Goal: Information Seeking & Learning: Check status

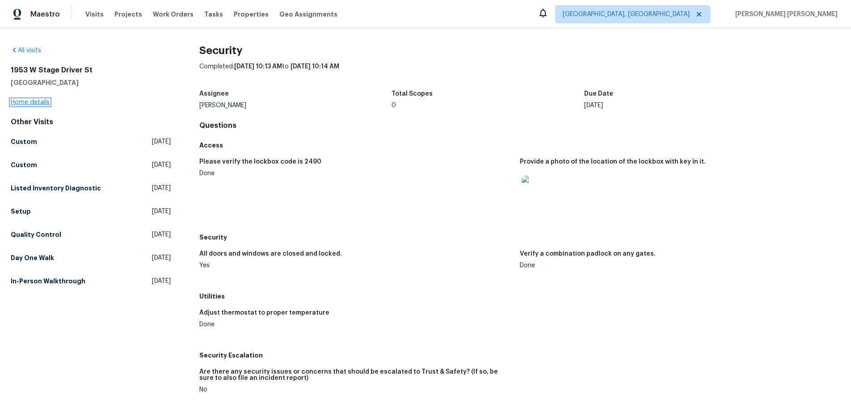
click at [28, 104] on link "Home details" at bounding box center [30, 102] width 39 height 6
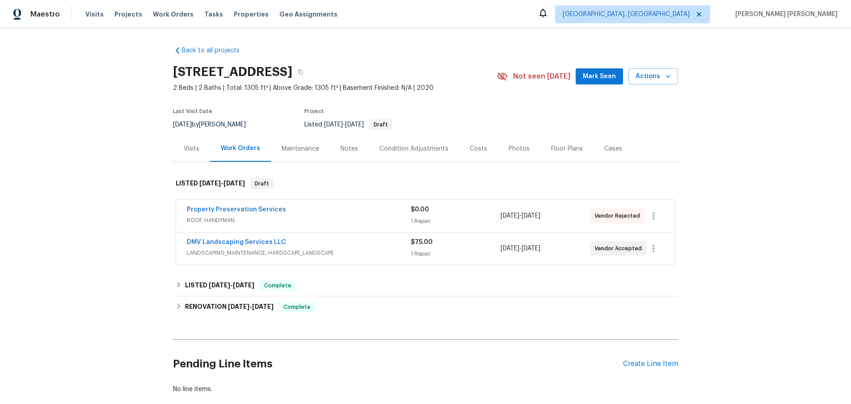
click at [193, 153] on div "Visits" at bounding box center [191, 148] width 37 height 26
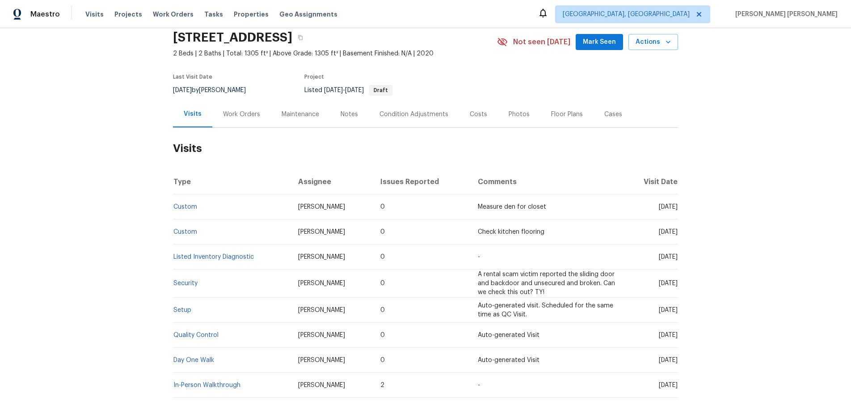
scroll to position [35, 0]
click at [243, 114] on div "Work Orders" at bounding box center [241, 113] width 37 height 9
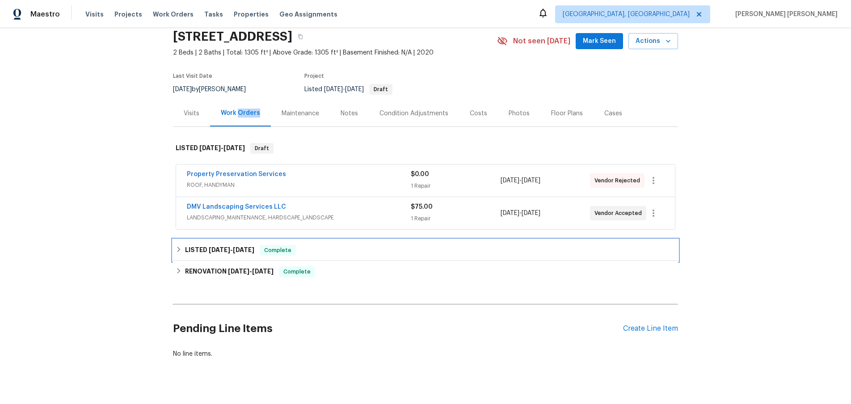
click at [216, 255] on h6 "LISTED 6/24/25 - 6/25/25" at bounding box center [219, 250] width 69 height 11
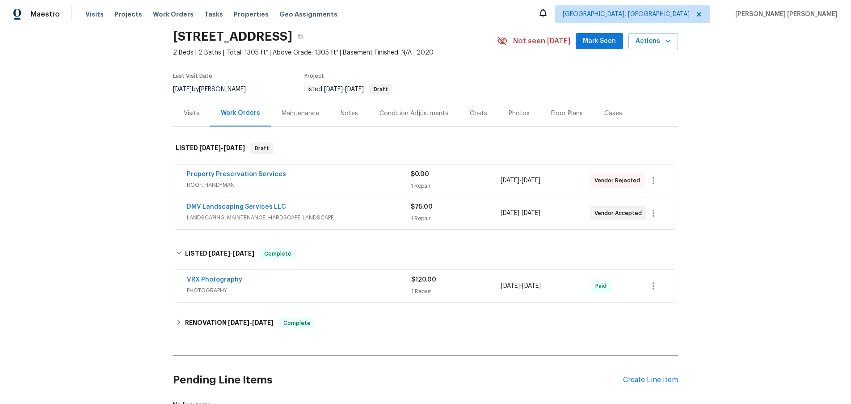
click at [189, 110] on div "Visits" at bounding box center [192, 113] width 16 height 9
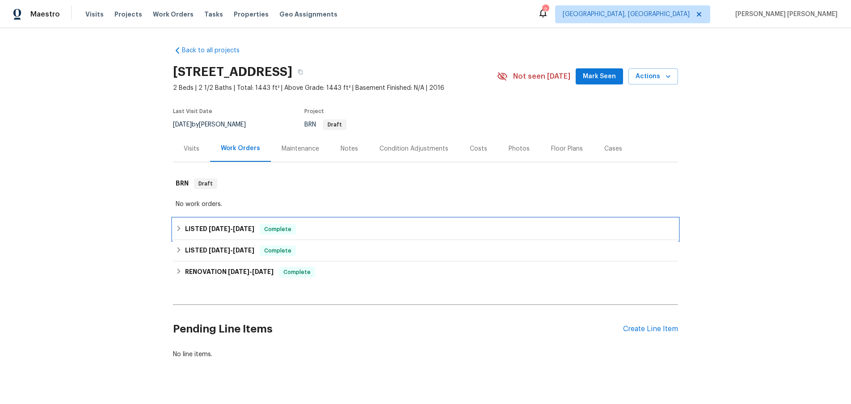
click at [232, 233] on h6 "LISTED 8/15/25 - 8/19/25" at bounding box center [219, 229] width 69 height 11
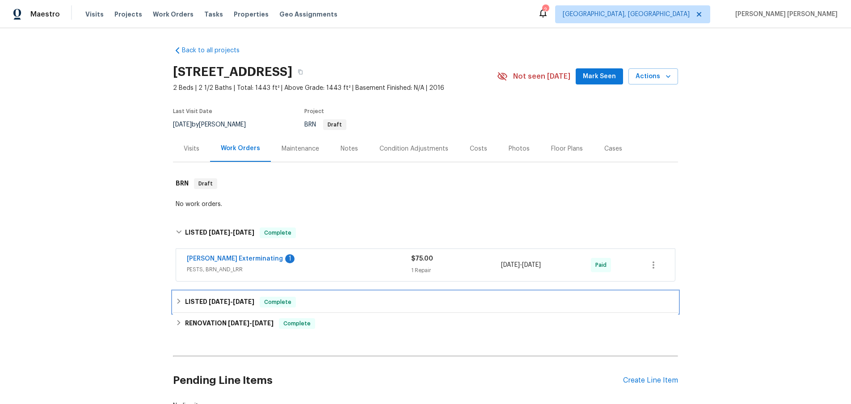
click at [178, 299] on icon at bounding box center [178, 300] width 3 height 5
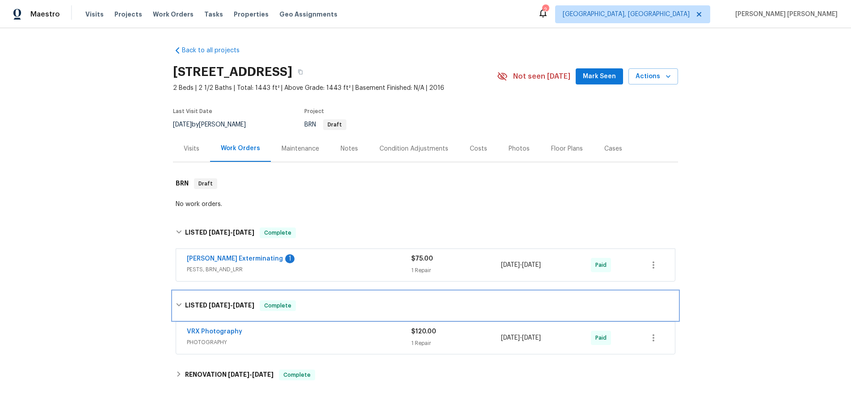
scroll to position [118, 0]
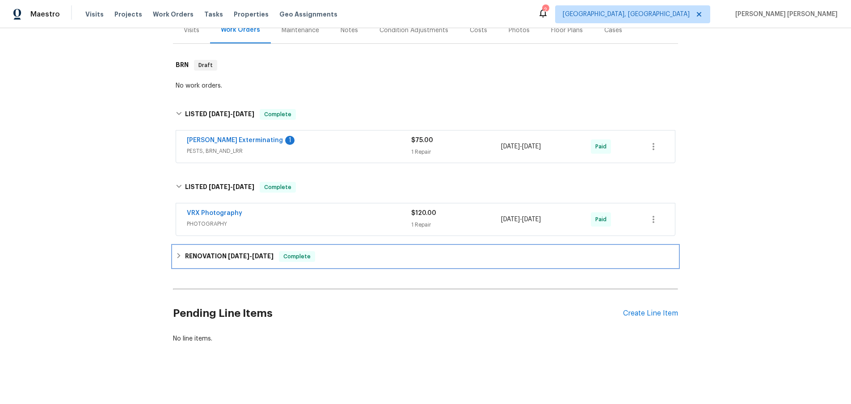
click at [174, 257] on div "RENOVATION 4/17/25 - 4/17/25 Complete" at bounding box center [425, 256] width 505 height 21
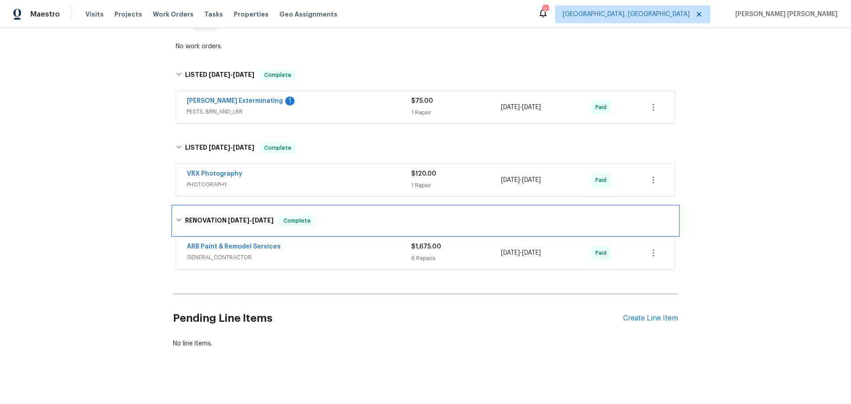
scroll to position [158, 0]
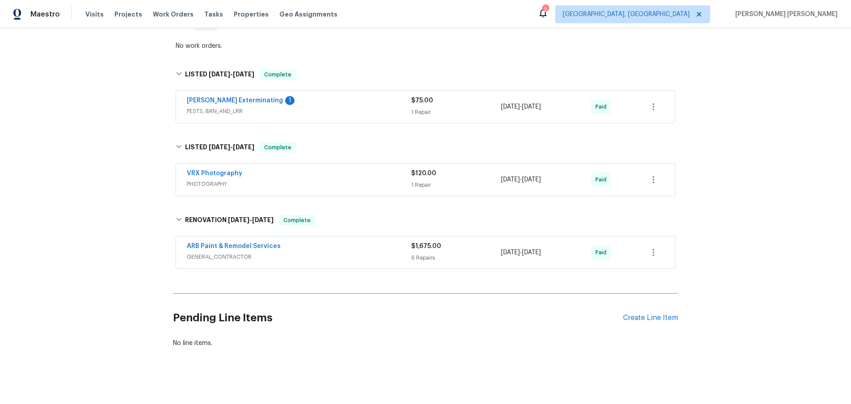
click at [383, 254] on span "GENERAL_CONTRACTOR" at bounding box center [299, 256] width 224 height 9
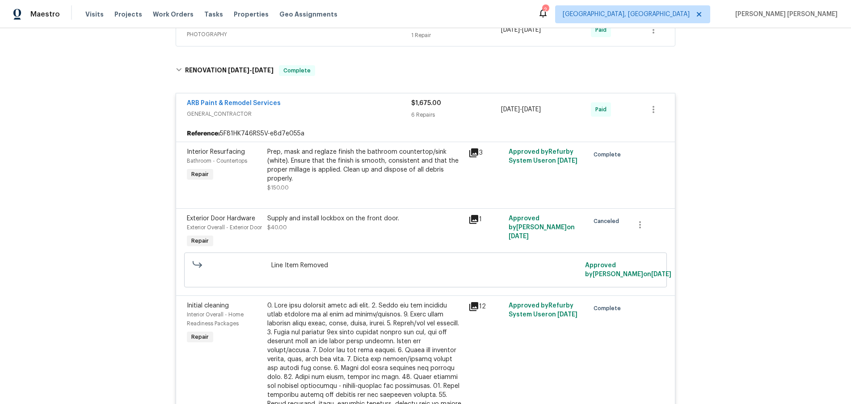
scroll to position [332, 0]
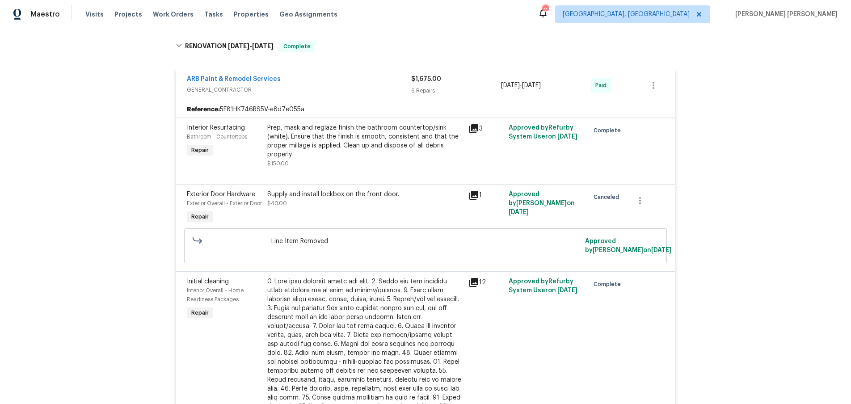
click at [471, 288] on icon at bounding box center [473, 282] width 11 height 11
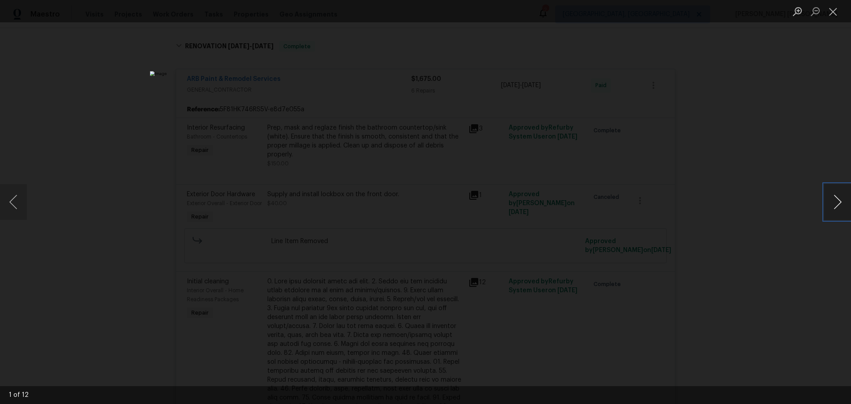
click at [826, 205] on button "Next image" at bounding box center [837, 202] width 27 height 36
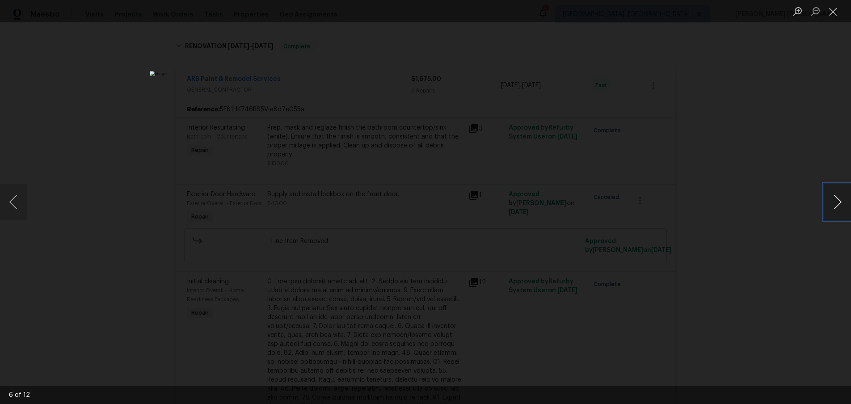
click at [826, 205] on button "Next image" at bounding box center [837, 202] width 27 height 36
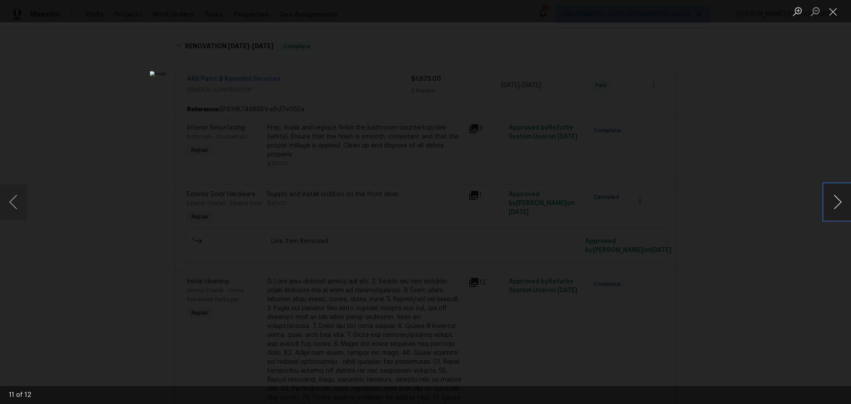
click at [826, 205] on button "Next image" at bounding box center [837, 202] width 27 height 36
click at [795, 280] on div "Lightbox" at bounding box center [425, 202] width 851 height 404
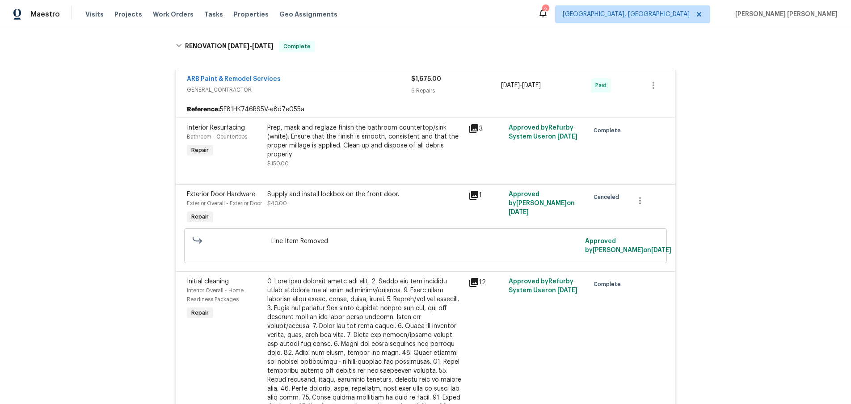
click at [472, 130] on icon at bounding box center [473, 128] width 11 height 11
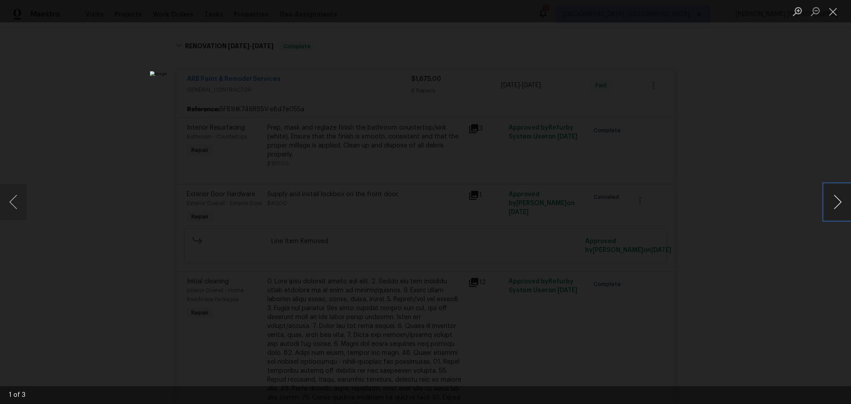
click at [839, 204] on button "Next image" at bounding box center [837, 202] width 27 height 36
click at [788, 274] on div "Lightbox" at bounding box center [425, 202] width 851 height 404
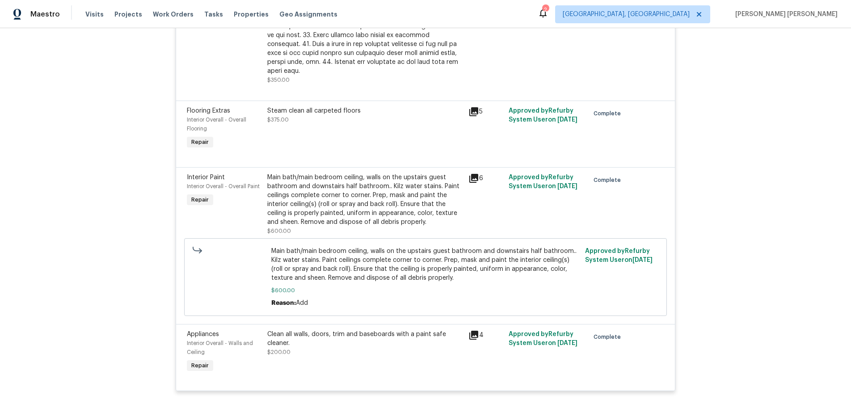
scroll to position [757, 0]
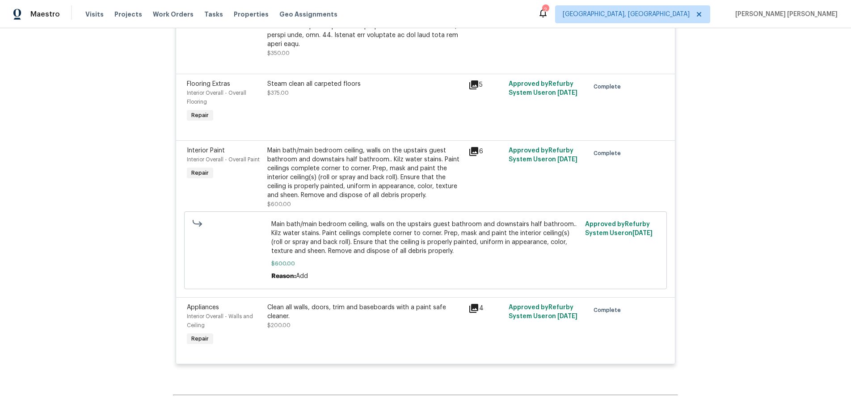
click at [473, 154] on icon at bounding box center [473, 151] width 9 height 9
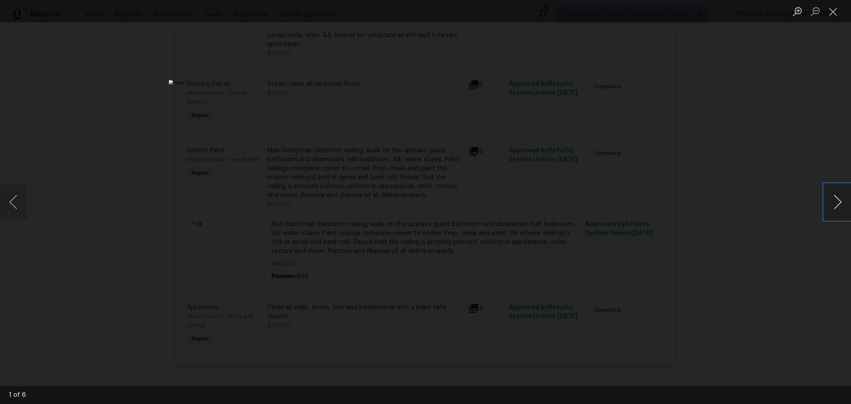
click at [837, 210] on button "Next image" at bounding box center [837, 202] width 27 height 36
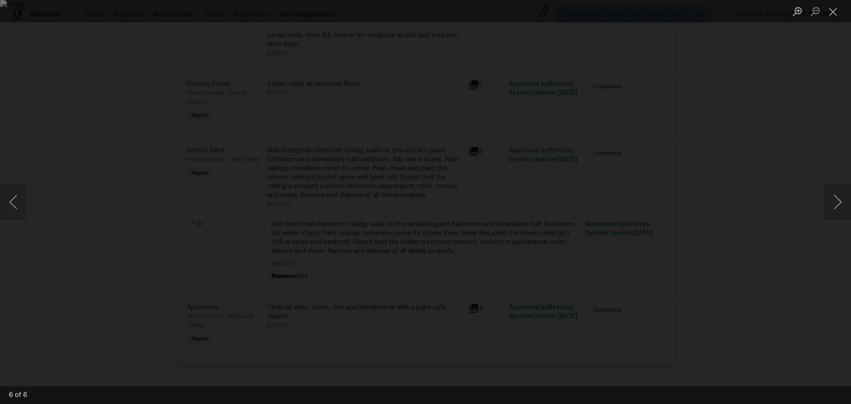
click at [779, 268] on div "Lightbox" at bounding box center [425, 202] width 851 height 404
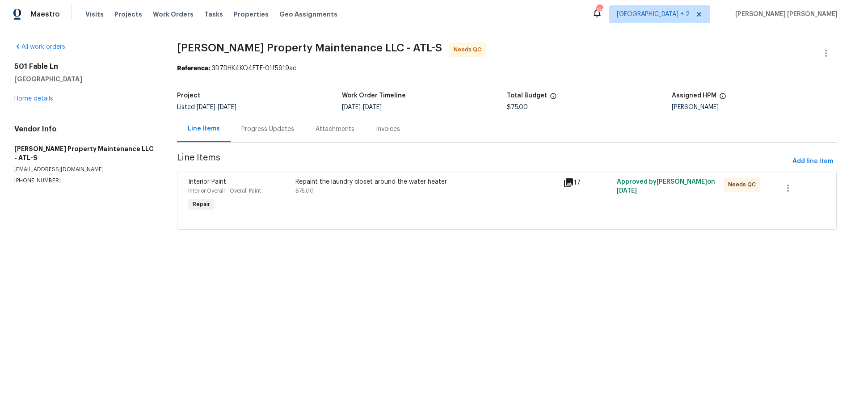
click at [565, 180] on icon at bounding box center [568, 182] width 9 height 9
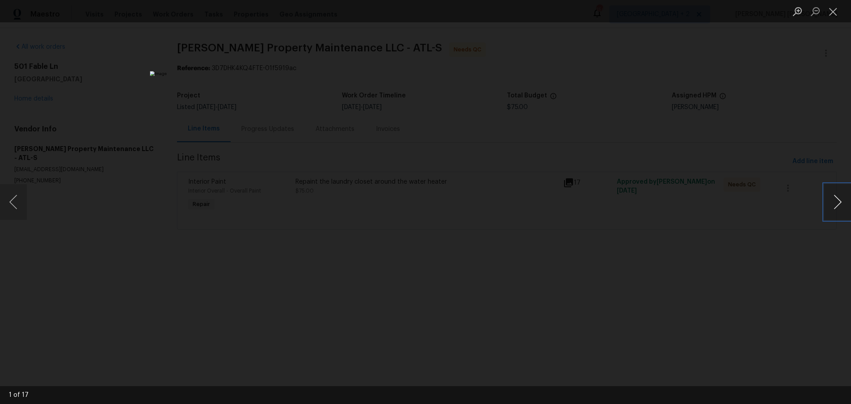
click at [840, 204] on button "Next image" at bounding box center [837, 202] width 27 height 36
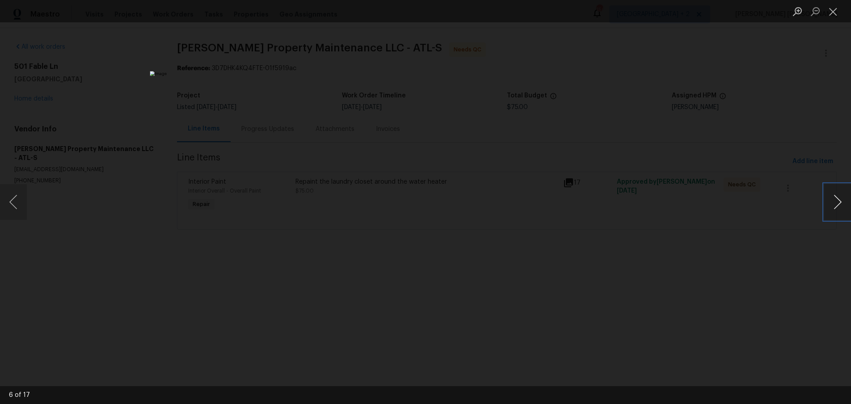
click at [840, 204] on button "Next image" at bounding box center [837, 202] width 27 height 36
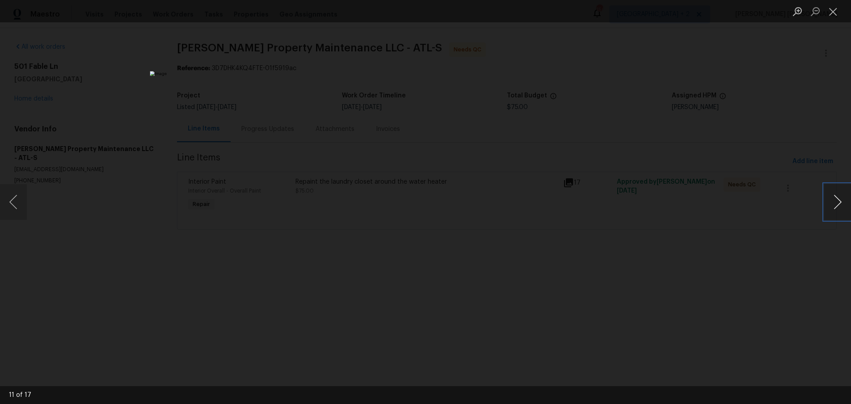
click at [838, 207] on button "Next image" at bounding box center [837, 202] width 27 height 36
click at [755, 289] on div "Lightbox" at bounding box center [425, 202] width 851 height 404
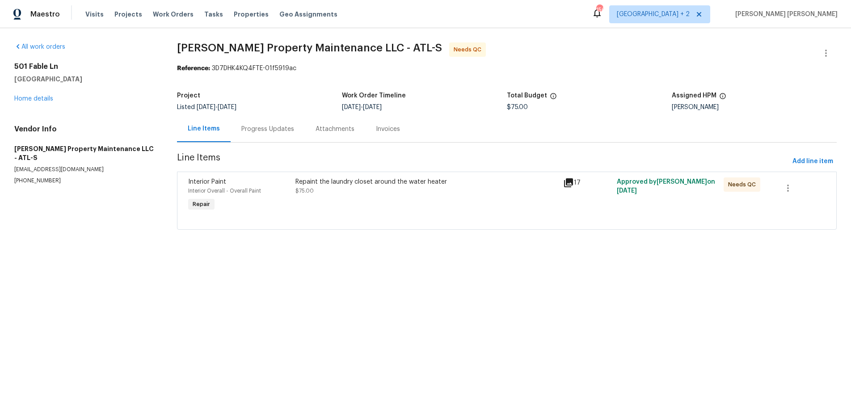
click at [258, 132] on div "Progress Updates" at bounding box center [267, 129] width 53 height 9
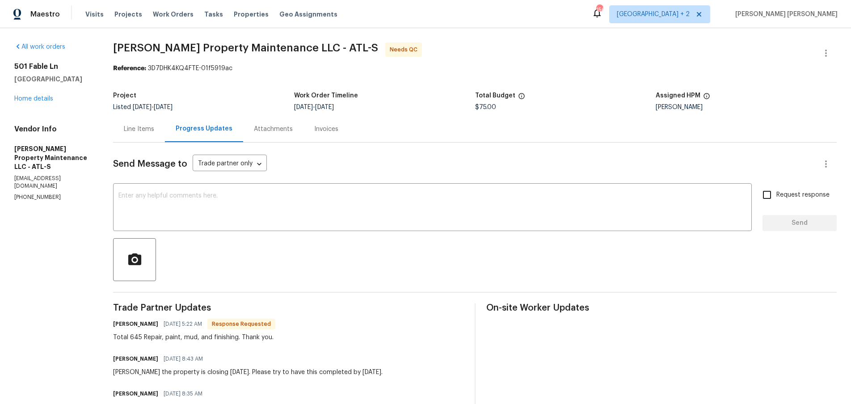
click at [128, 129] on div "Line Items" at bounding box center [139, 129] width 30 height 9
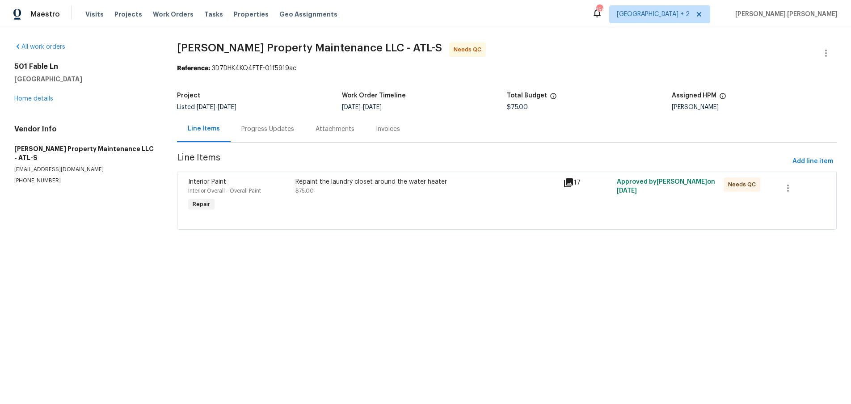
click at [567, 184] on icon at bounding box center [568, 182] width 11 height 11
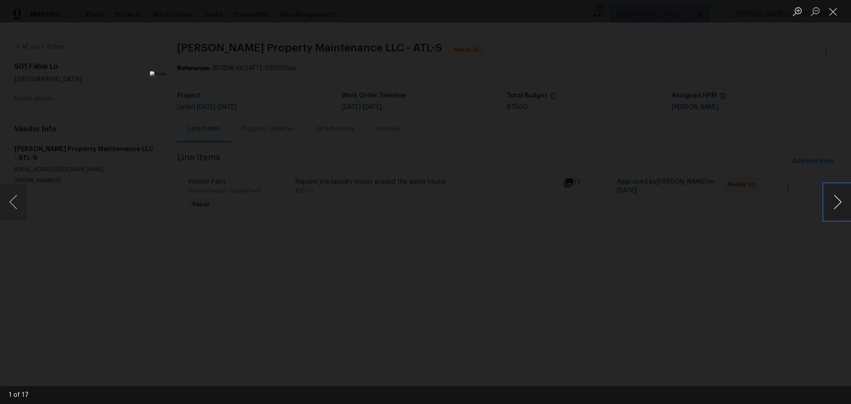
click at [833, 203] on button "Next image" at bounding box center [837, 202] width 27 height 36
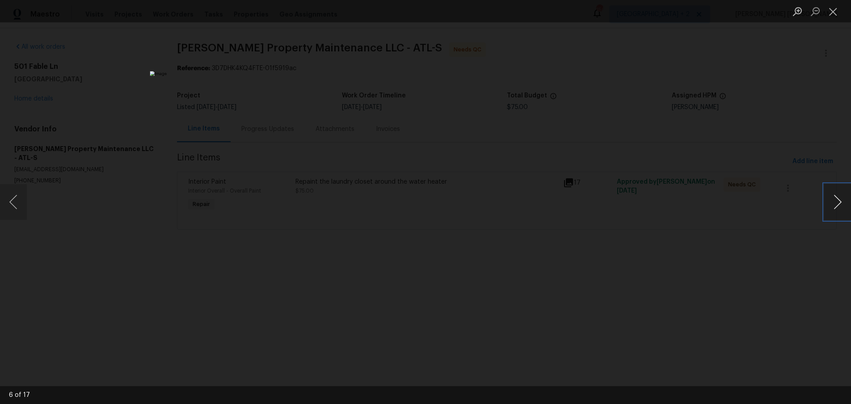
click at [833, 203] on button "Next image" at bounding box center [837, 202] width 27 height 36
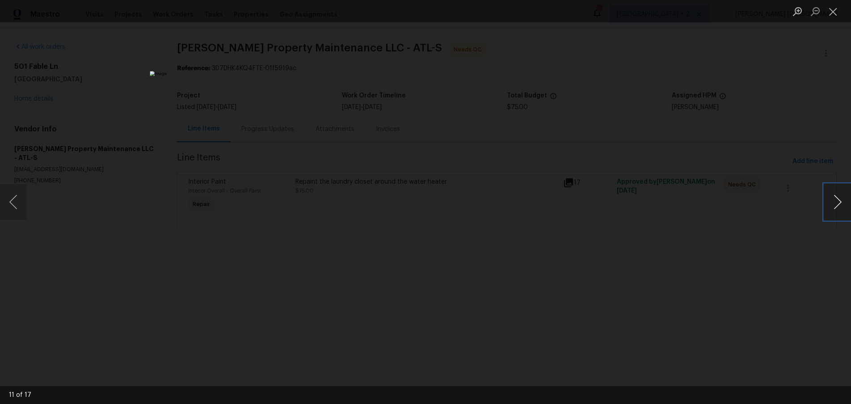
click at [833, 203] on button "Next image" at bounding box center [837, 202] width 27 height 36
click at [721, 344] on div "Lightbox" at bounding box center [425, 202] width 851 height 404
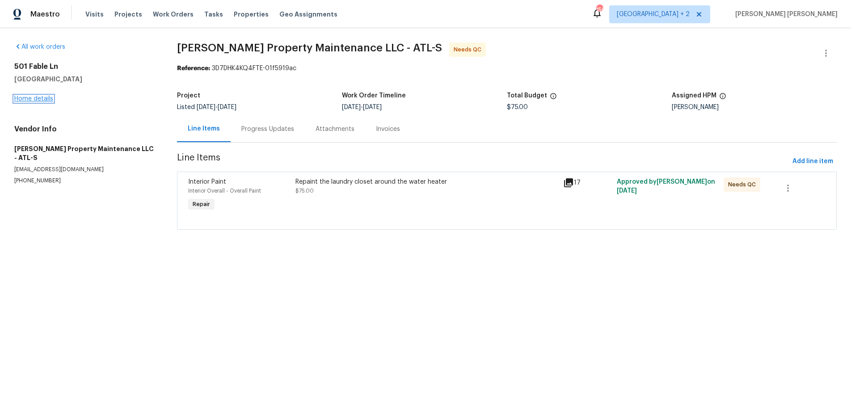
click at [39, 99] on link "Home details" at bounding box center [33, 99] width 39 height 6
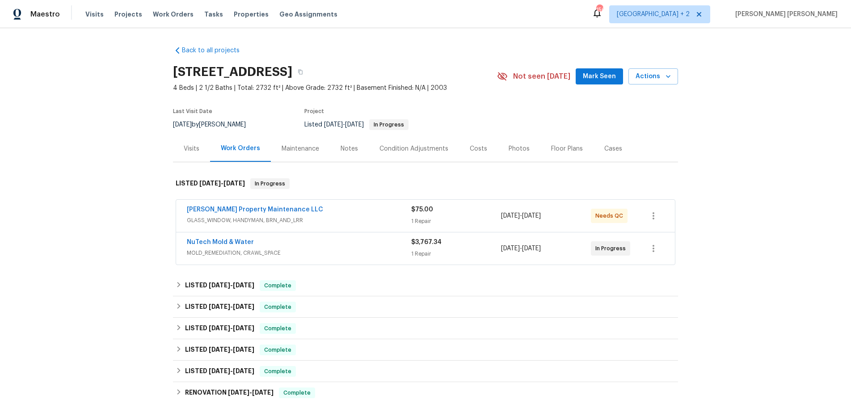
click at [327, 256] on span "MOLD_REMEDIATION, CRAWL_SPACE" at bounding box center [299, 252] width 224 height 9
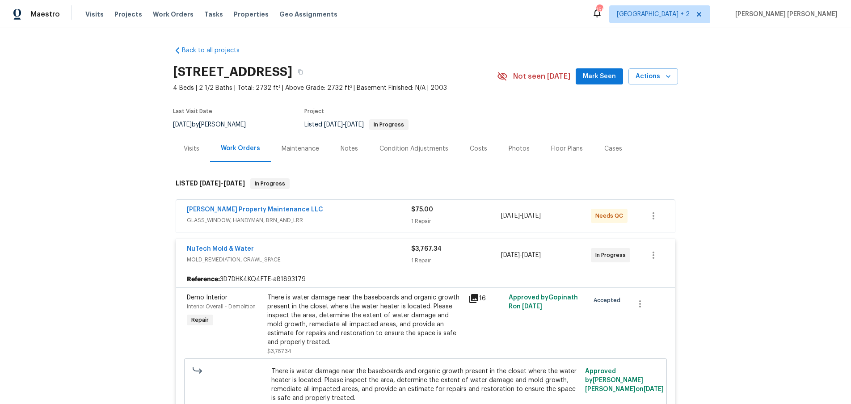
click at [472, 301] on icon at bounding box center [473, 298] width 9 height 9
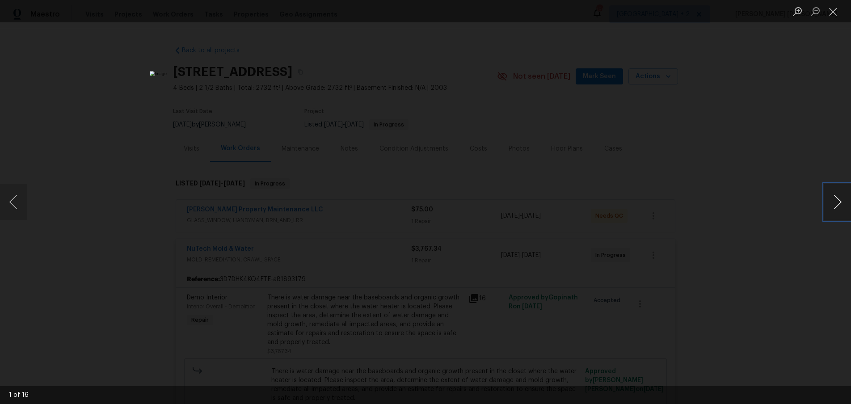
click at [834, 209] on button "Next image" at bounding box center [837, 202] width 27 height 36
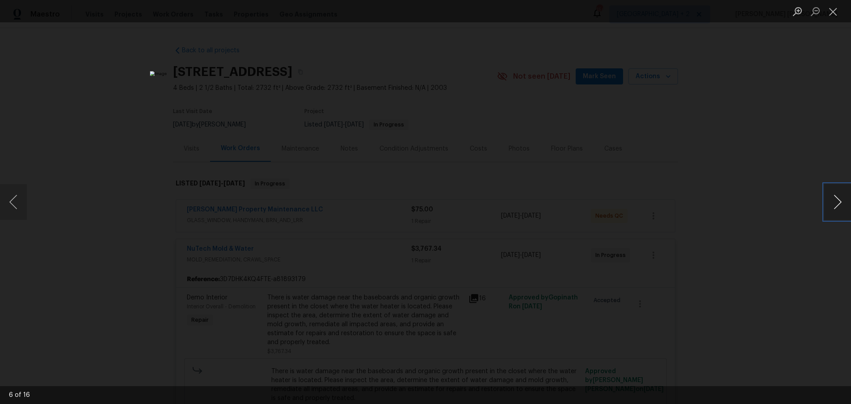
click at [834, 209] on button "Next image" at bounding box center [837, 202] width 27 height 36
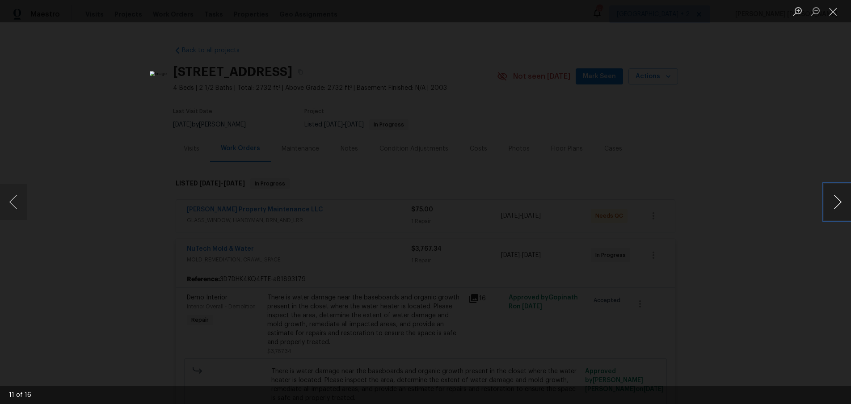
click at [834, 209] on button "Next image" at bounding box center [837, 202] width 27 height 36
click at [752, 283] on div "Lightbox" at bounding box center [425, 202] width 851 height 404
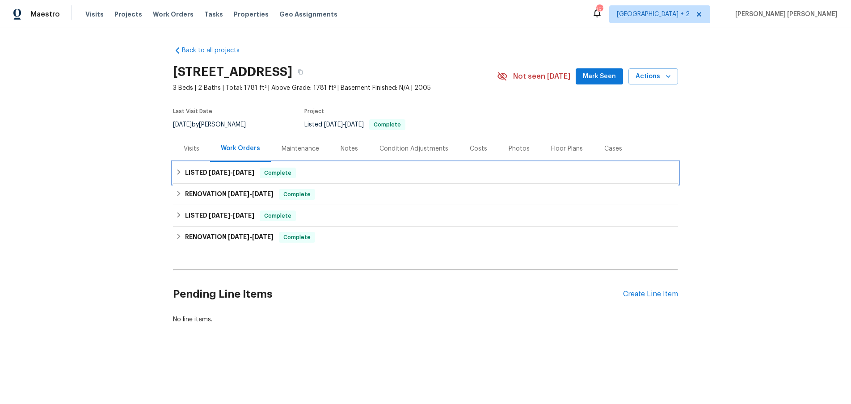
click at [267, 175] on span "Complete" at bounding box center [277, 172] width 34 height 9
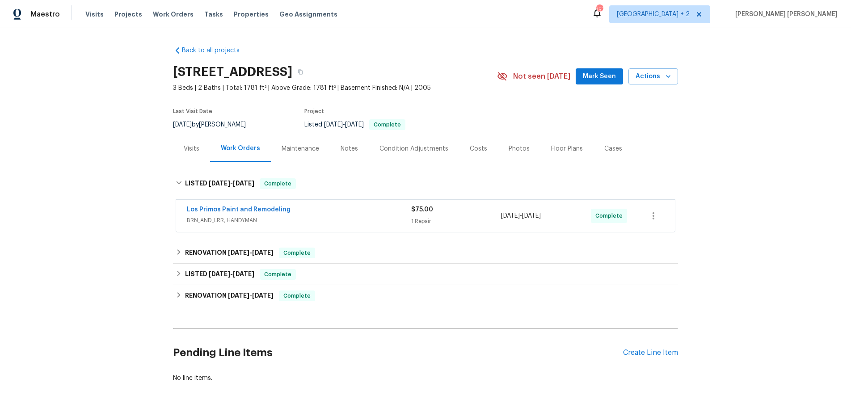
click at [371, 213] on div "Los Primos Paint and Remodeling" at bounding box center [299, 210] width 224 height 11
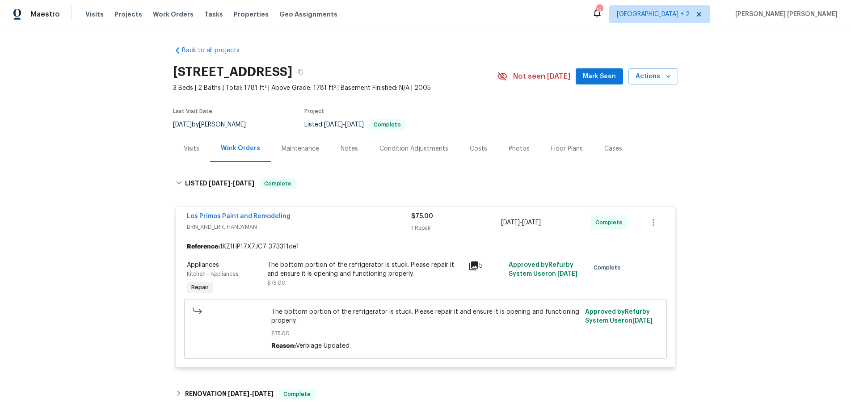
click at [370, 212] on div "Los Primos Paint and Remodeling" at bounding box center [299, 217] width 224 height 11
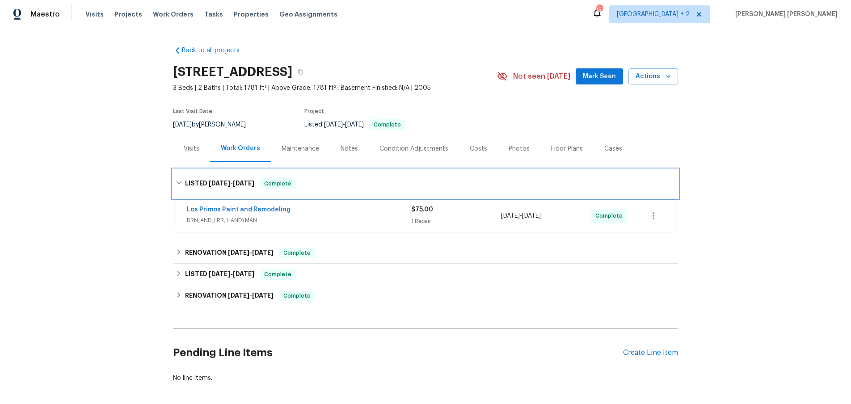
click at [176, 181] on icon at bounding box center [178, 182] width 5 height 3
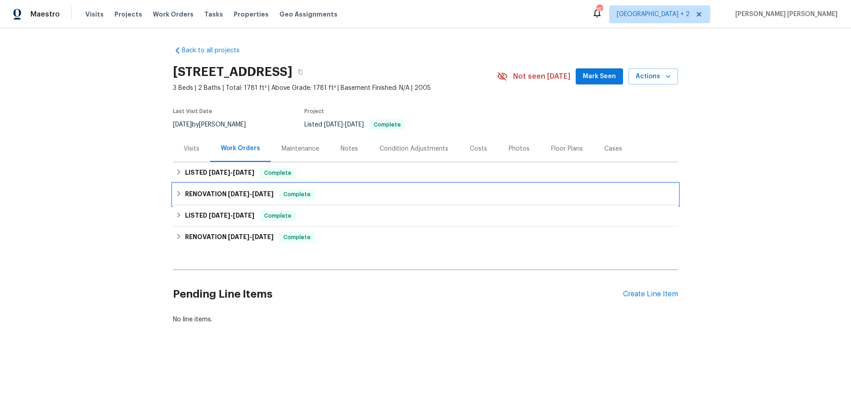
click at [178, 198] on div "RENOVATION 7/29/25 - 7/31/25 Complete" at bounding box center [425, 194] width 499 height 11
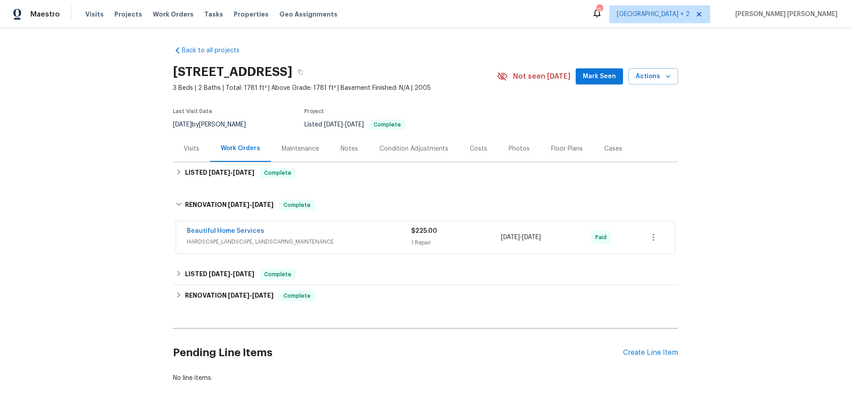
click at [371, 231] on div "Beautiful Home Services" at bounding box center [299, 231] width 224 height 11
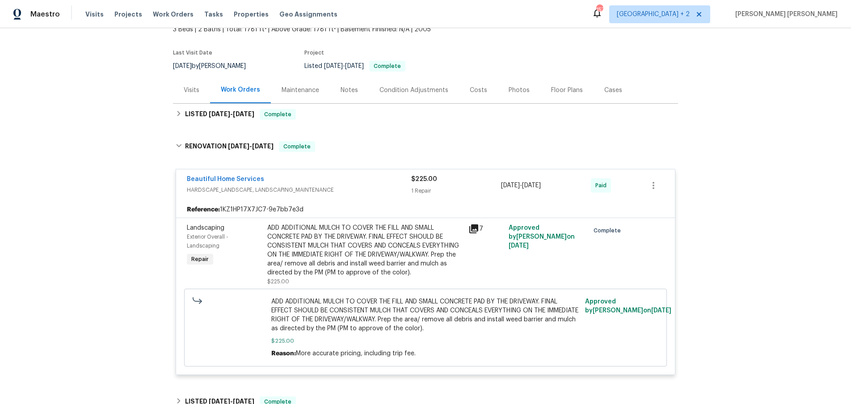
scroll to position [59, 0]
click at [176, 148] on icon at bounding box center [179, 145] width 6 height 6
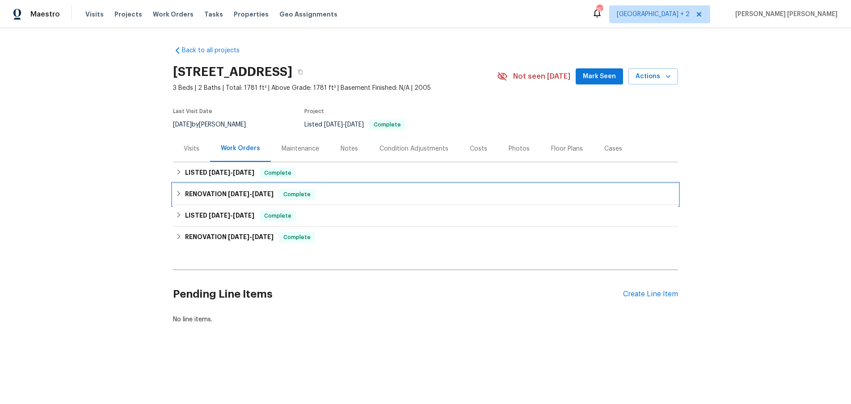
scroll to position [0, 0]
click at [180, 214] on icon at bounding box center [179, 215] width 6 height 6
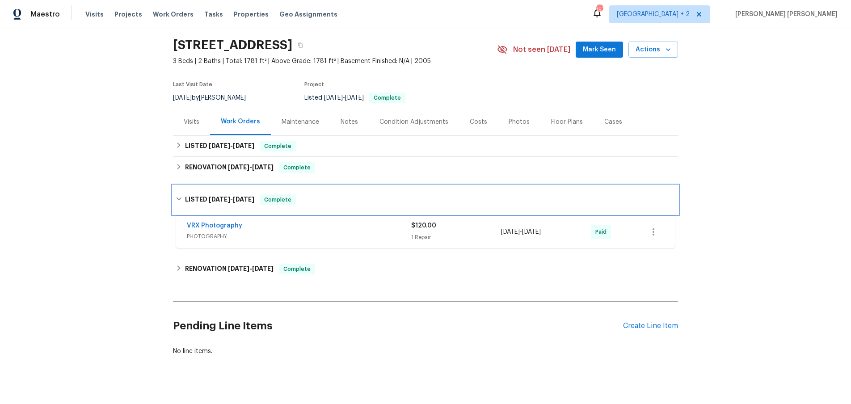
scroll to position [39, 0]
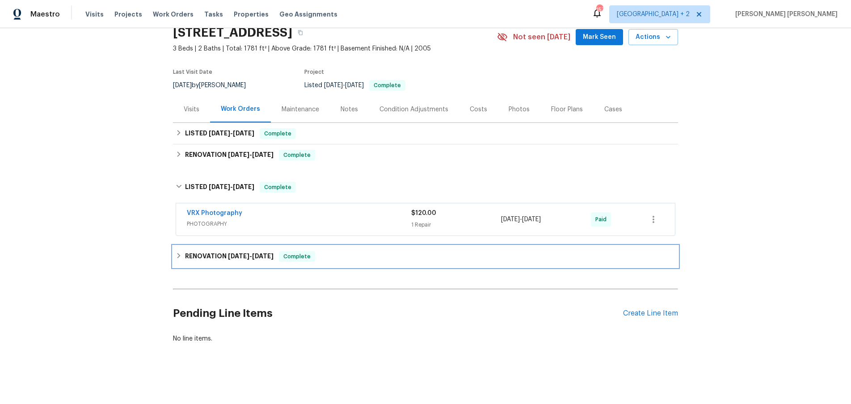
click at [186, 255] on h6 "RENOVATION 7/7/25 - 8/8/25" at bounding box center [229, 256] width 88 height 11
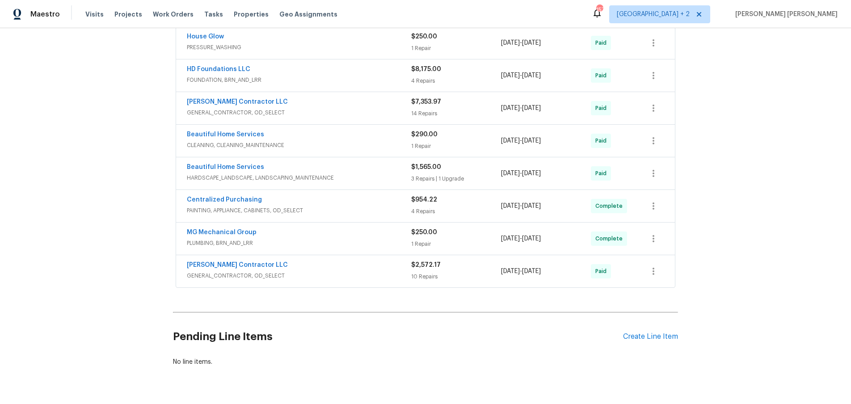
scroll to position [298, 0]
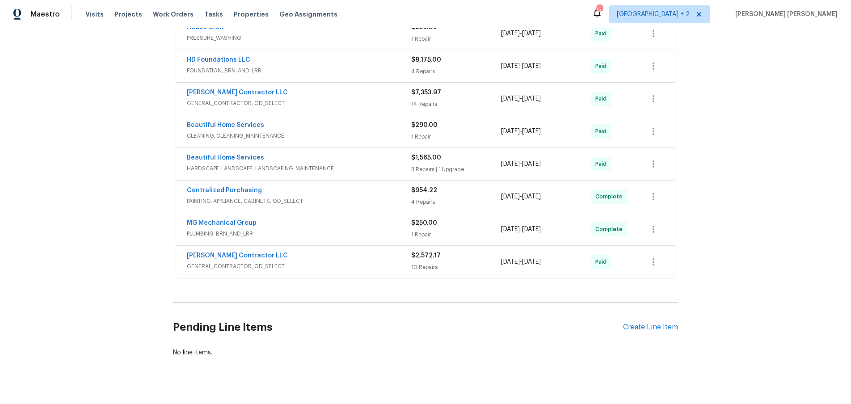
click at [327, 271] on div "Mario Suarez Contractor LLC GENERAL_CONTRACTOR, OD_SELECT" at bounding box center [299, 261] width 224 height 21
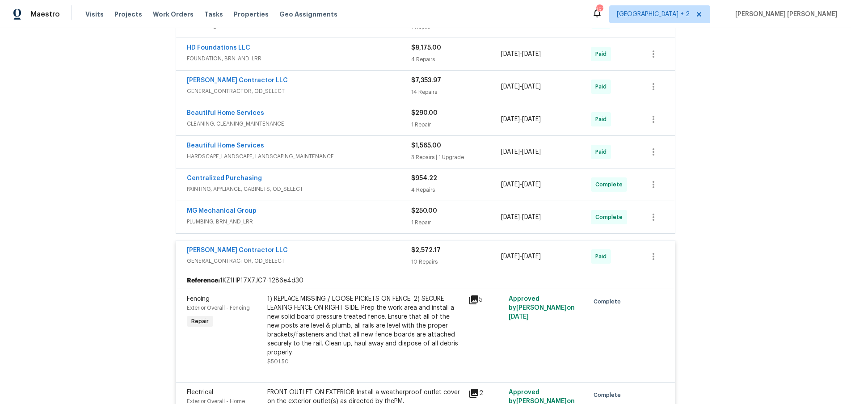
scroll to position [309, 0]
click at [352, 247] on div "Mario Suarez Contractor LLC" at bounding box center [299, 252] width 224 height 11
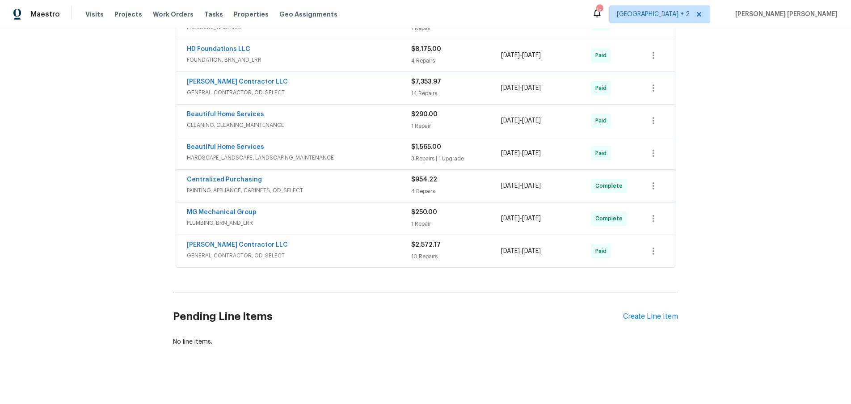
click at [359, 220] on span "PLUMBING, BRN_AND_LRR" at bounding box center [299, 222] width 224 height 9
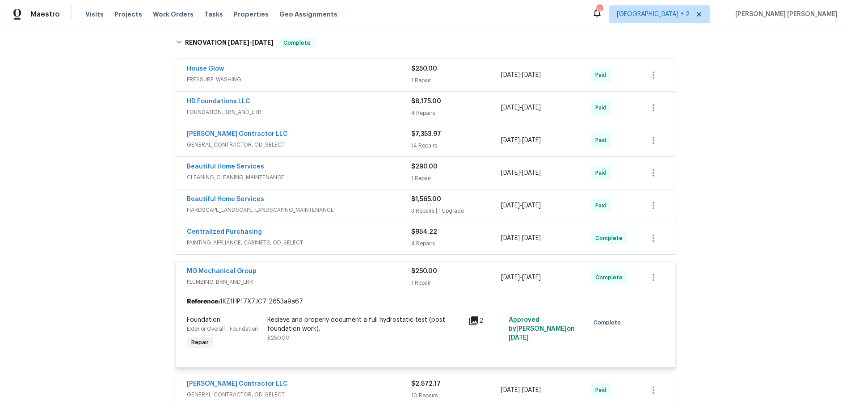
scroll to position [150, 0]
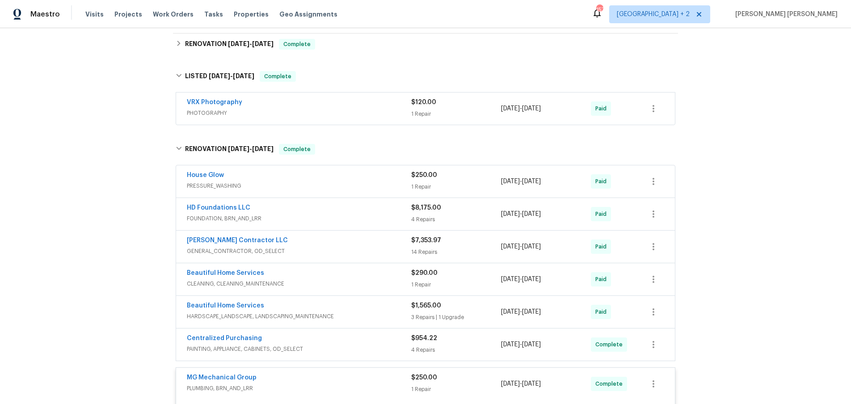
click at [343, 216] on span "FOUNDATION, BRN_AND_LRR" at bounding box center [299, 218] width 224 height 9
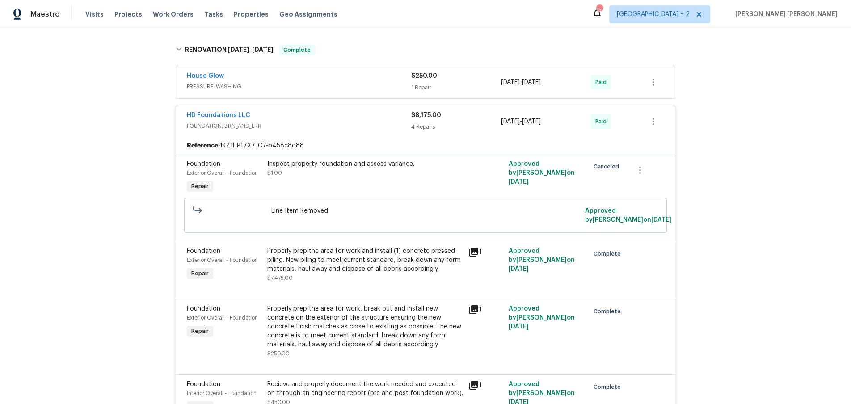
scroll to position [225, 0]
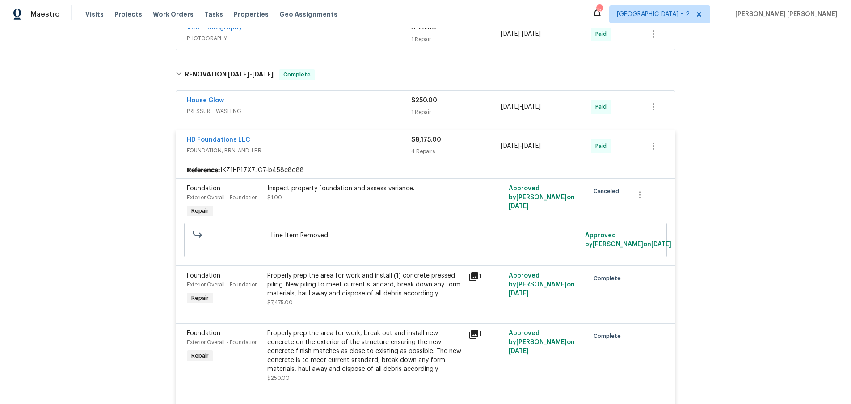
click at [369, 140] on div "HD Foundations LLC" at bounding box center [299, 140] width 224 height 11
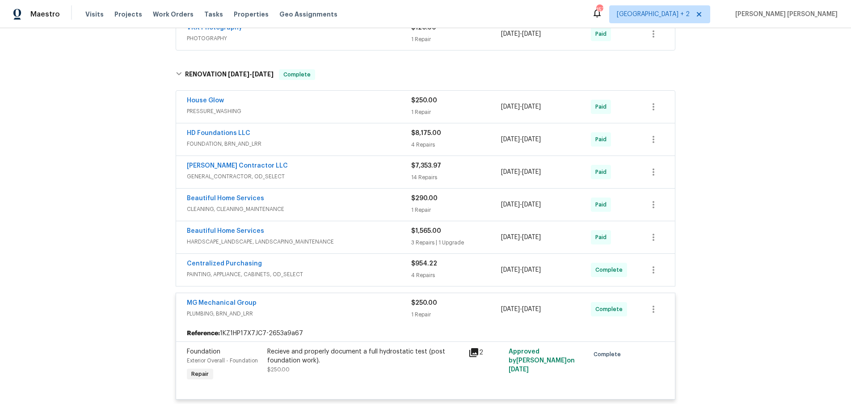
click at [365, 176] on span "GENERAL_CONTRACTOR, OD_SELECT" at bounding box center [299, 176] width 224 height 9
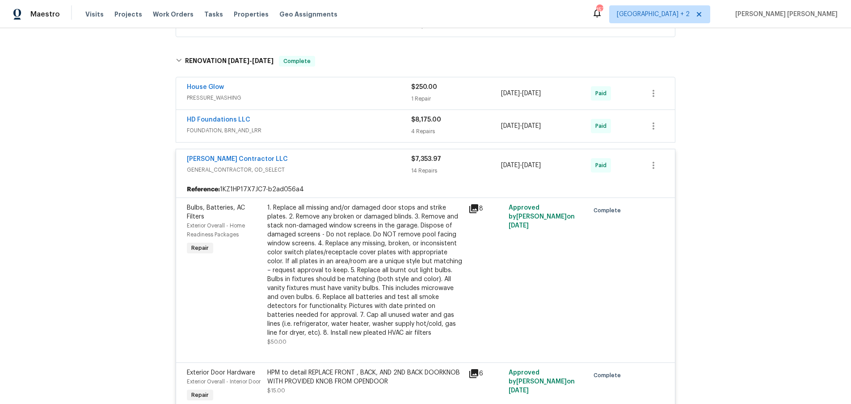
scroll to position [232, 0]
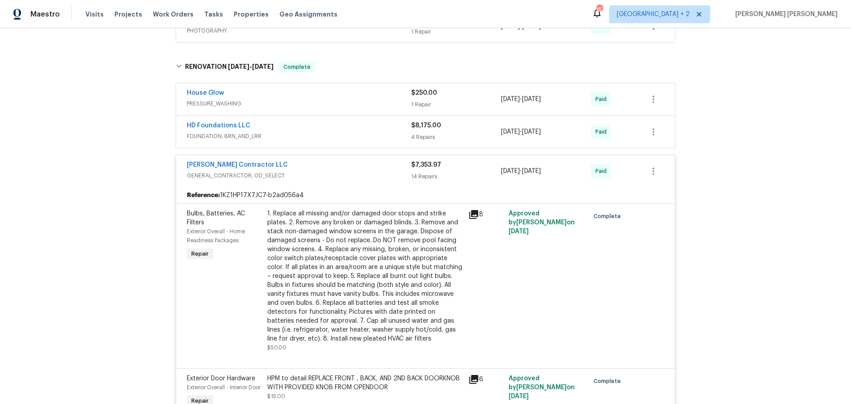
click at [375, 169] on div "Mario Suarez Contractor LLC" at bounding box center [299, 165] width 224 height 11
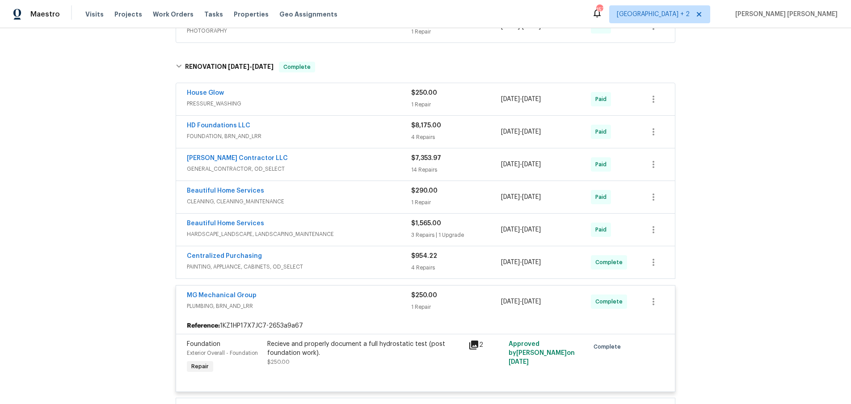
click at [380, 199] on span "CLEANING, CLEANING_MAINTENANCE" at bounding box center [299, 201] width 224 height 9
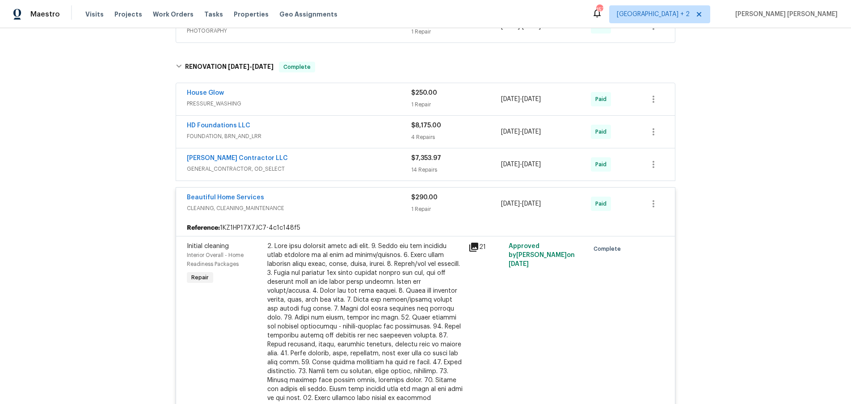
click at [380, 199] on div "Beautiful Home Services" at bounding box center [299, 198] width 224 height 11
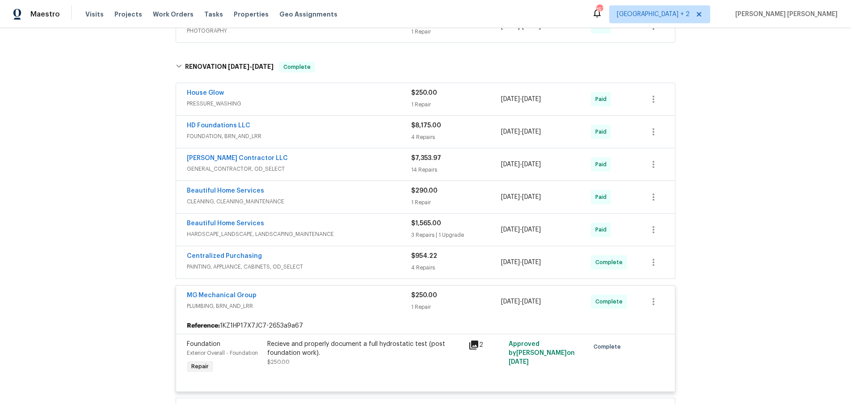
click at [392, 224] on div "Beautiful Home Services" at bounding box center [299, 224] width 224 height 11
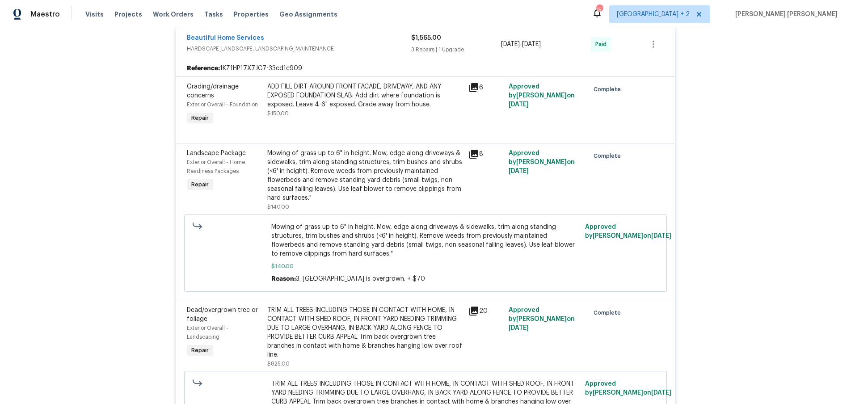
scroll to position [392, 0]
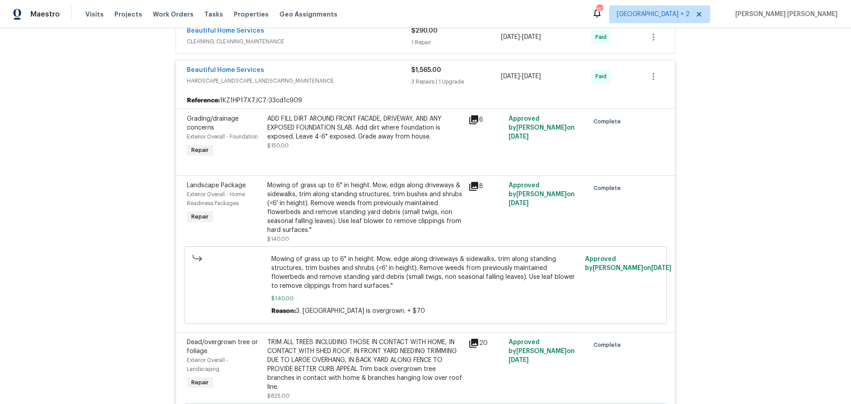
click at [338, 68] on div "Beautiful Home Services" at bounding box center [299, 71] width 224 height 11
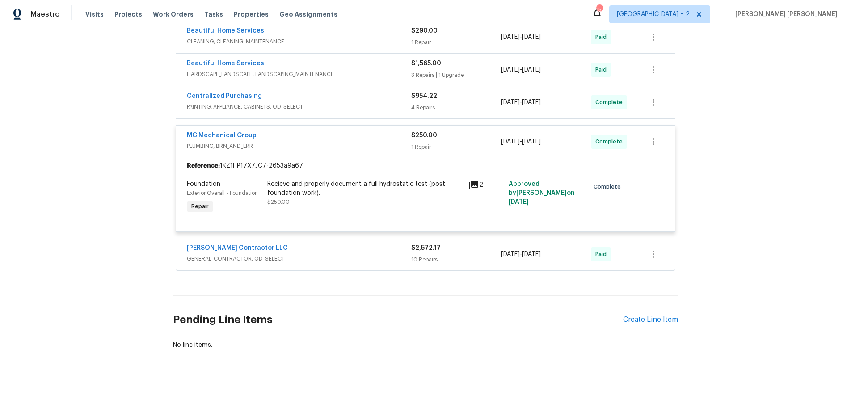
click at [473, 184] on icon at bounding box center [473, 184] width 9 height 9
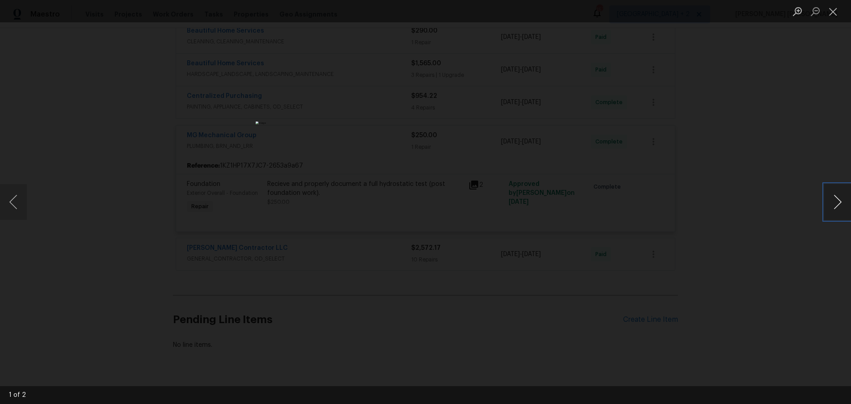
click at [832, 206] on button "Next image" at bounding box center [837, 202] width 27 height 36
click at [742, 277] on div "Lightbox" at bounding box center [425, 202] width 851 height 404
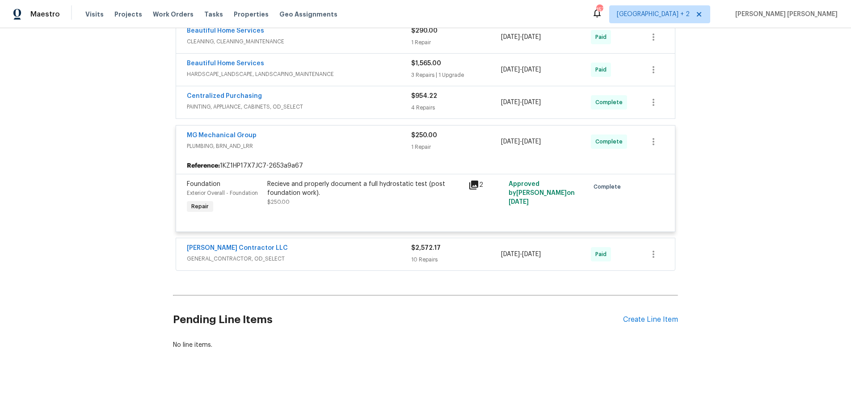
drag, startPoint x: 742, startPoint y: 277, endPoint x: 738, endPoint y: 275, distance: 5.2
click at [742, 277] on div "Lightbox" at bounding box center [425, 202] width 851 height 404
click at [373, 260] on span "GENERAL_CONTRACTOR, OD_SELECT" at bounding box center [299, 258] width 224 height 9
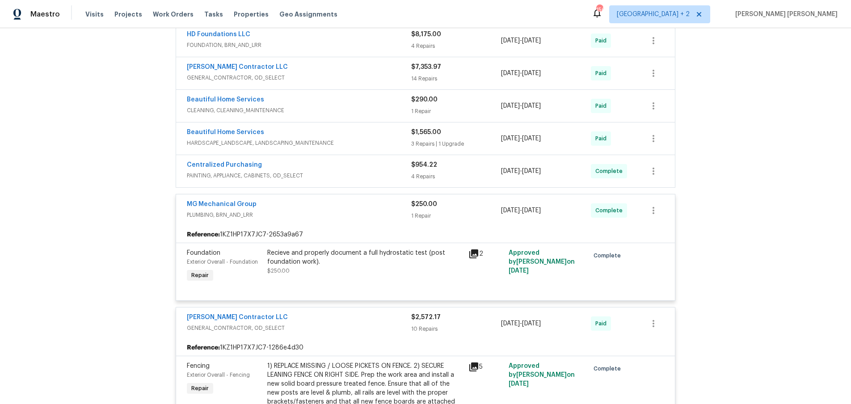
scroll to position [327, 0]
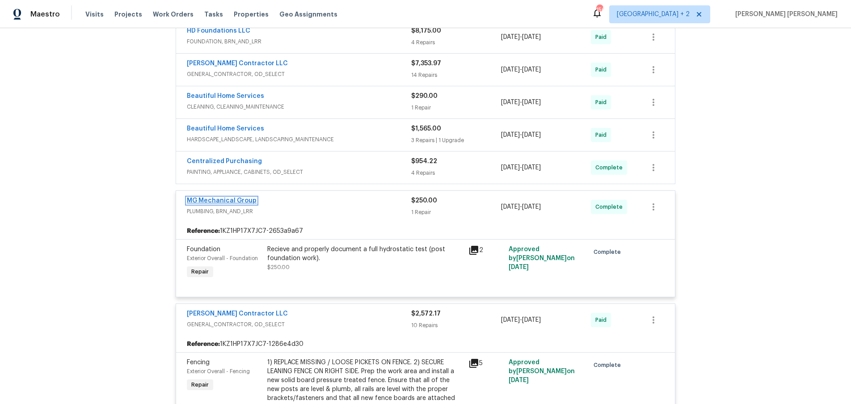
click at [223, 203] on link "MG Mechanical Group" at bounding box center [222, 200] width 70 height 6
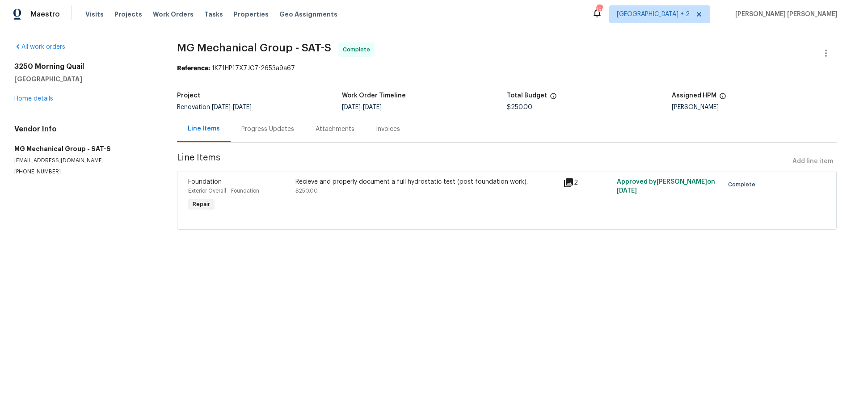
click at [567, 182] on icon at bounding box center [568, 182] width 9 height 9
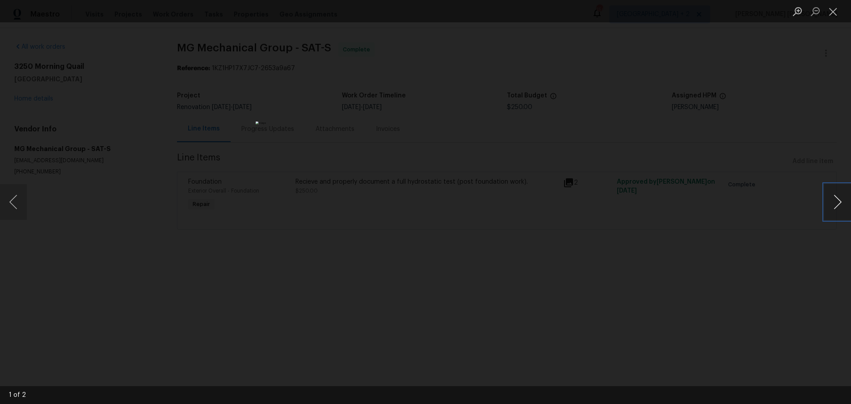
click at [833, 211] on button "Next image" at bounding box center [837, 202] width 27 height 36
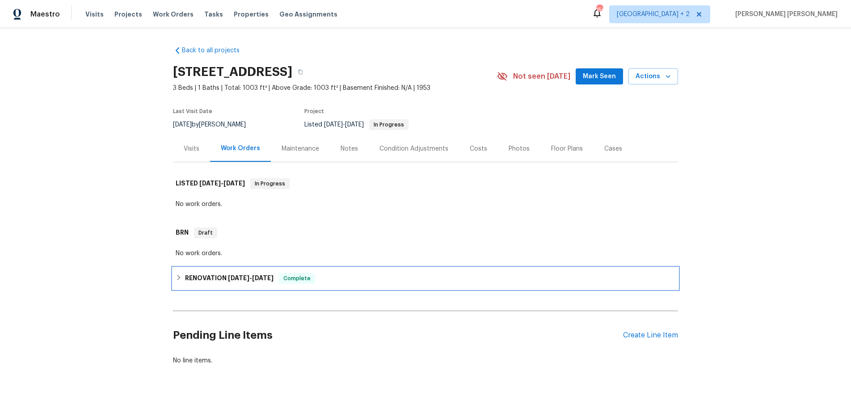
drag, startPoint x: 180, startPoint y: 277, endPoint x: 219, endPoint y: 278, distance: 38.9
click at [183, 276] on div "RENOVATION [DATE] - [DATE] Complete" at bounding box center [425, 278] width 499 height 11
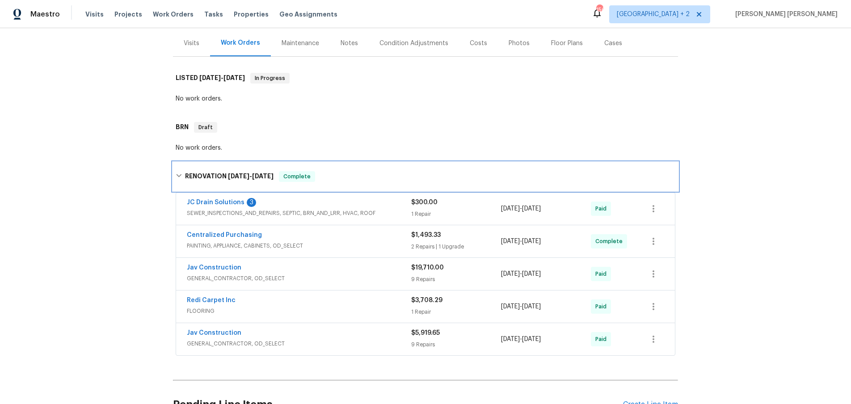
scroll to position [197, 0]
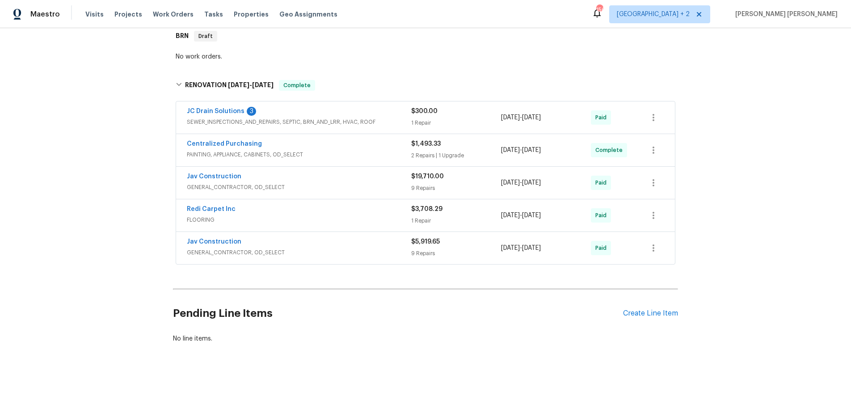
click at [405, 257] on div "Jav Construction GENERAL_CONTRACTOR, OD_SELECT" at bounding box center [299, 247] width 224 height 21
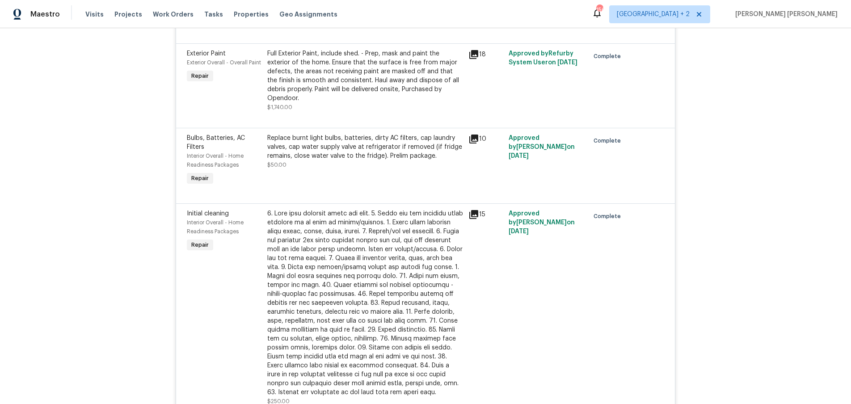
scroll to position [591, 0]
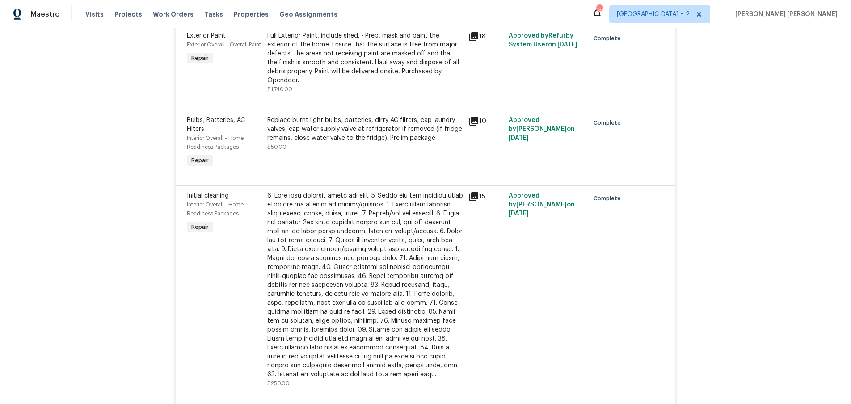
click at [471, 192] on icon at bounding box center [473, 196] width 9 height 9
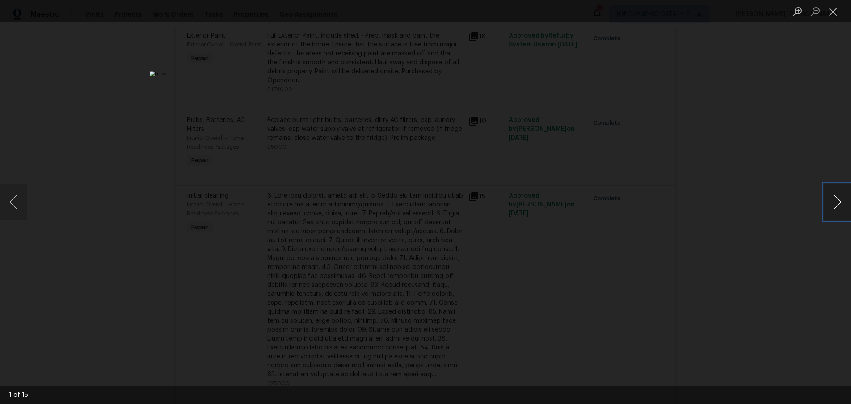
click at [834, 201] on button "Next image" at bounding box center [837, 202] width 27 height 36
click at [27, 198] on div "Lightbox" at bounding box center [425, 202] width 851 height 404
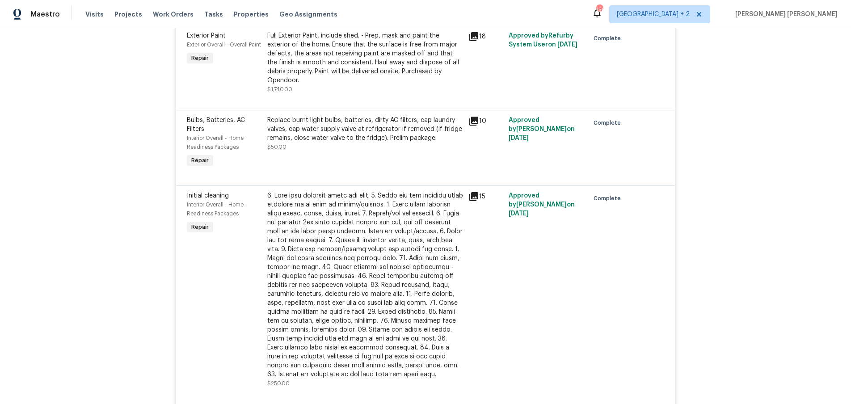
click at [473, 192] on icon at bounding box center [473, 196] width 9 height 9
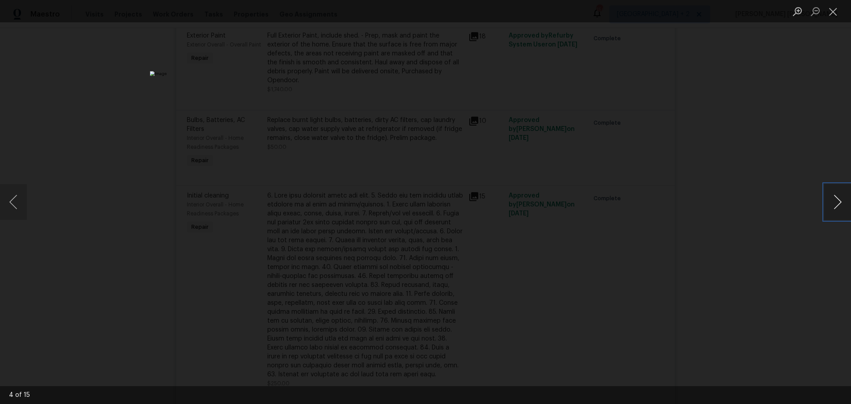
click at [834, 200] on button "Next image" at bounding box center [837, 202] width 27 height 36
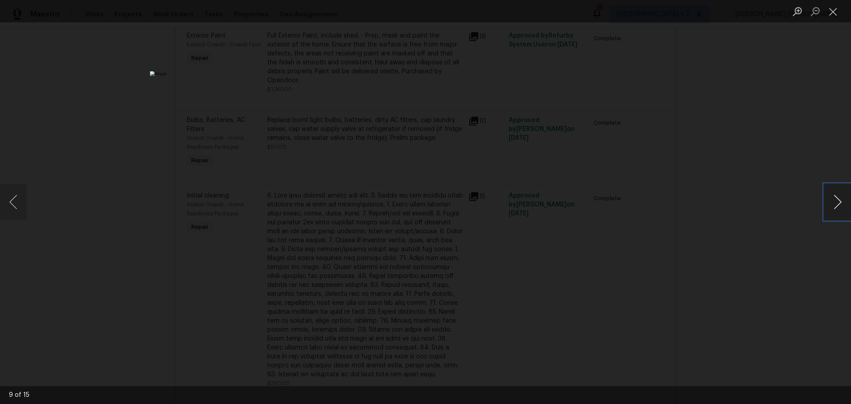
click at [834, 200] on button "Next image" at bounding box center [837, 202] width 27 height 36
click at [17, 210] on button "Previous image" at bounding box center [13, 202] width 27 height 36
click at [839, 199] on button "Next image" at bounding box center [837, 202] width 27 height 36
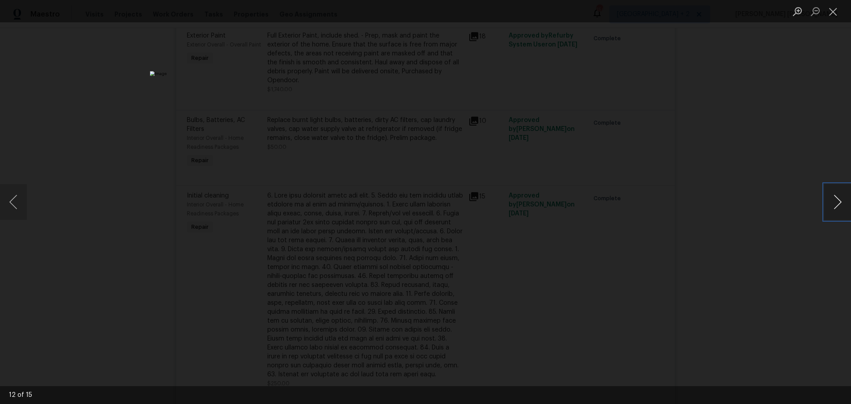
click at [839, 199] on button "Next image" at bounding box center [837, 202] width 27 height 36
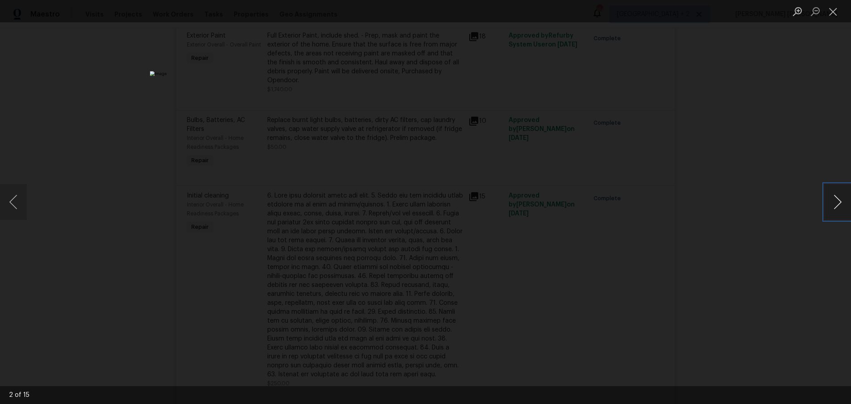
click at [839, 199] on button "Next image" at bounding box center [837, 202] width 27 height 36
drag, startPoint x: 762, startPoint y: 302, endPoint x: 751, endPoint y: 290, distance: 16.4
click at [761, 301] on div "Lightbox" at bounding box center [425, 202] width 851 height 404
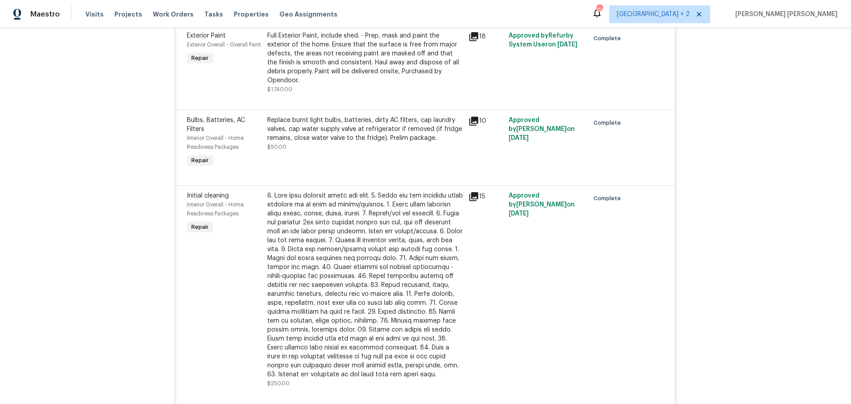
click at [471, 192] on icon at bounding box center [473, 196] width 9 height 9
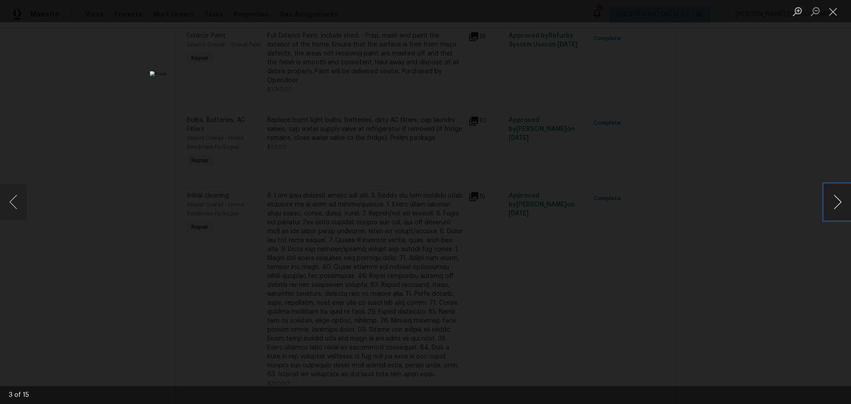
click at [830, 208] on button "Next image" at bounding box center [837, 202] width 27 height 36
click at [780, 254] on div "Lightbox" at bounding box center [425, 202] width 851 height 404
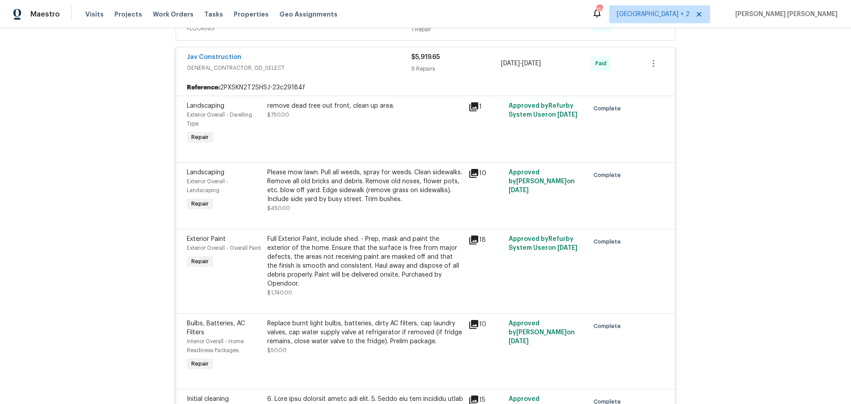
scroll to position [0, 0]
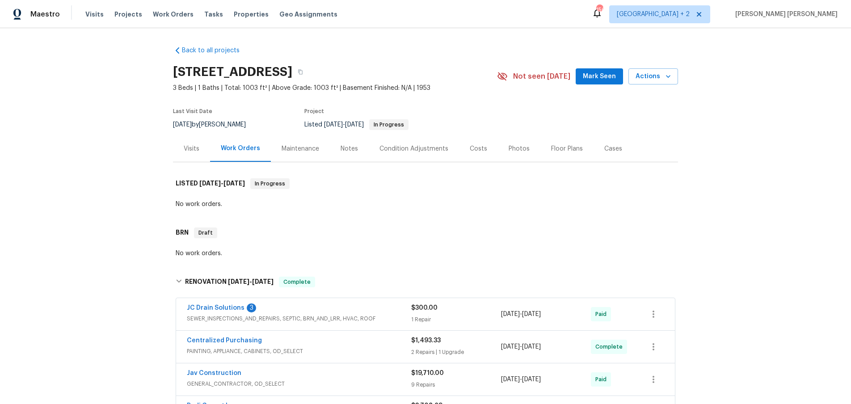
click at [188, 146] on div "Visits" at bounding box center [192, 148] width 16 height 9
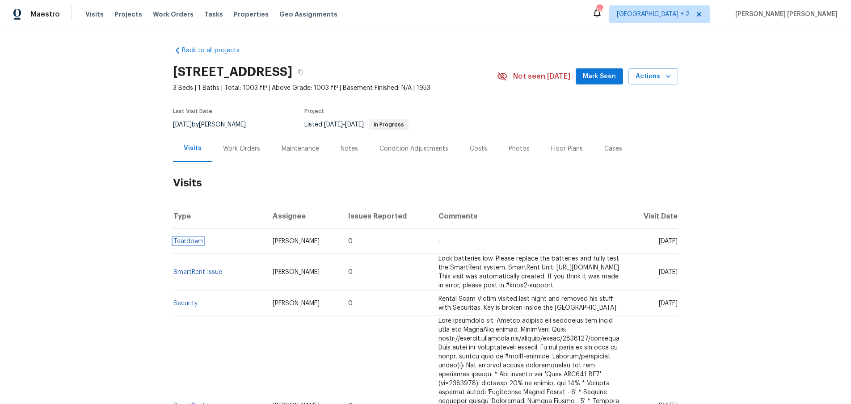
drag, startPoint x: 195, startPoint y: 242, endPoint x: 214, endPoint y: 241, distance: 19.7
click at [195, 242] on link "Teardown" at bounding box center [187, 241] width 29 height 6
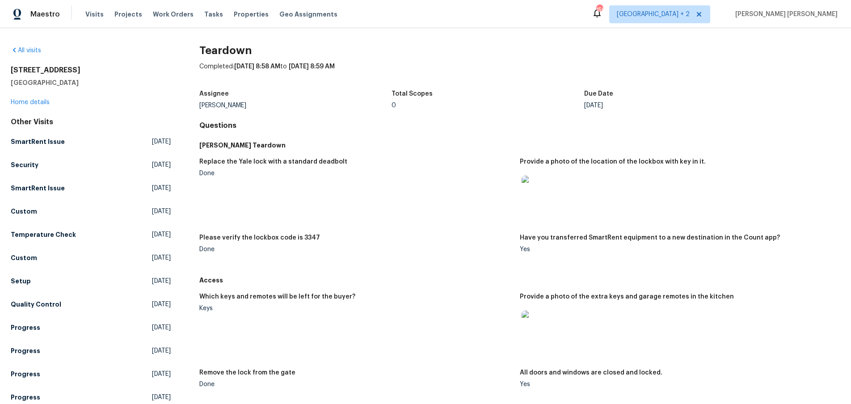
click at [540, 331] on img at bounding box center [535, 324] width 29 height 29
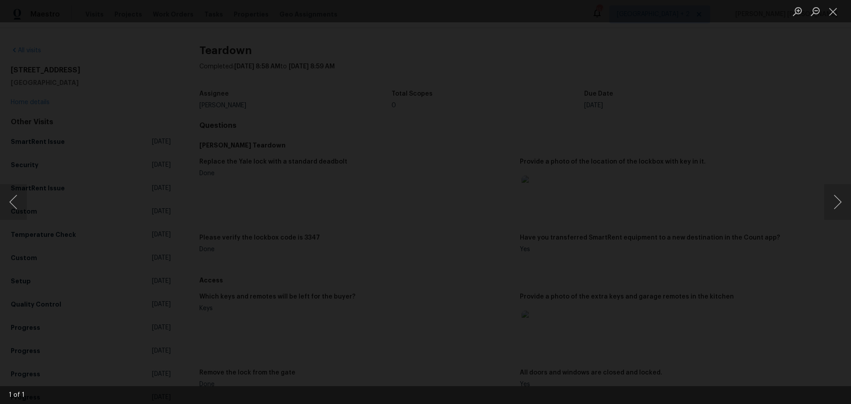
click at [552, 268] on img "Lightbox" at bounding box center [402, 251] width 1030 height 489
click at [723, 377] on div "Lightbox" at bounding box center [425, 202] width 851 height 404
drag, startPoint x: 723, startPoint y: 377, endPoint x: 719, endPoint y: 371, distance: 6.7
click at [721, 374] on div "Lightbox" at bounding box center [425, 202] width 851 height 404
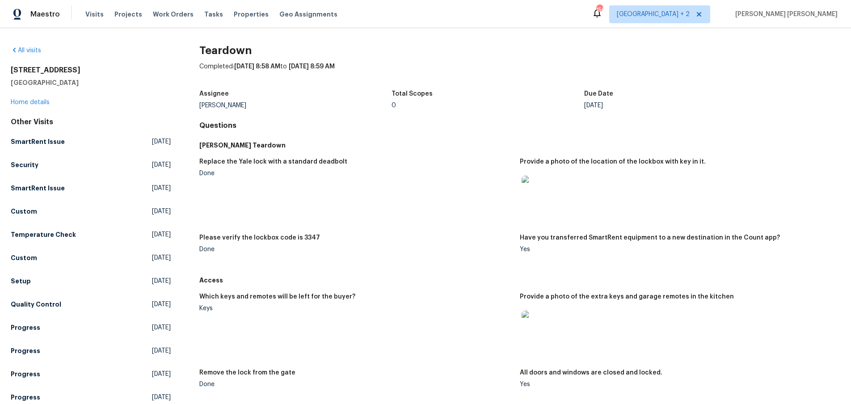
scroll to position [0, 0]
click at [537, 183] on img at bounding box center [535, 189] width 29 height 29
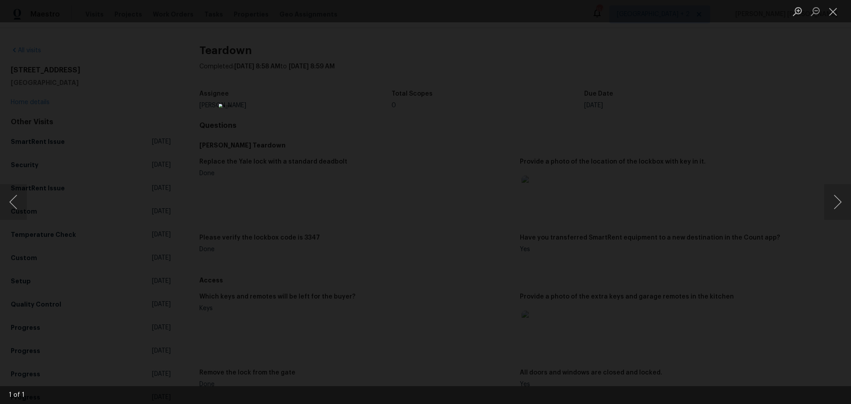
click at [765, 268] on div "Lightbox" at bounding box center [425, 202] width 851 height 404
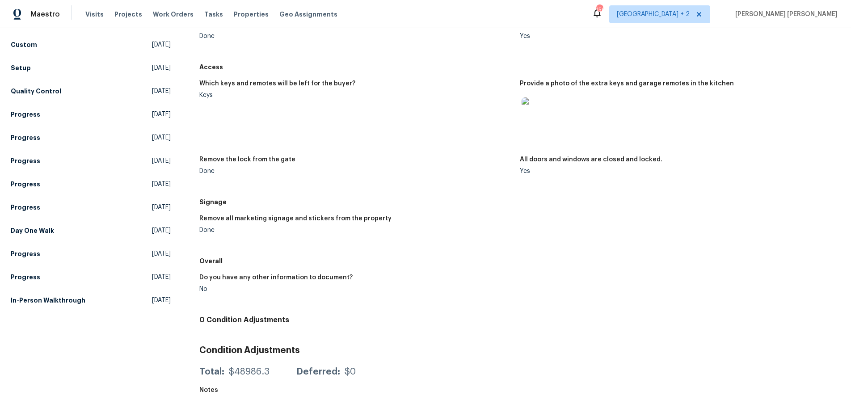
scroll to position [94, 0]
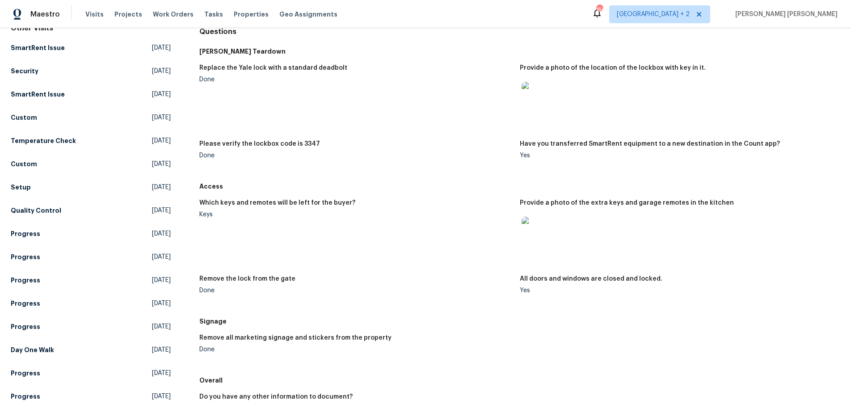
click at [540, 234] on img at bounding box center [535, 231] width 29 height 29
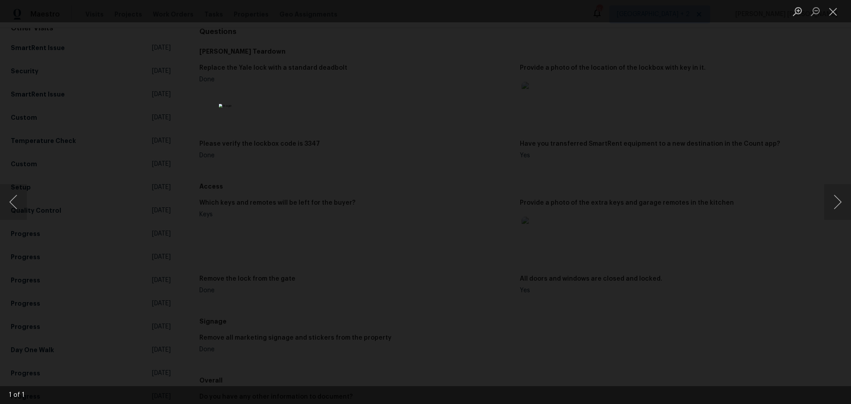
click at [692, 282] on div "Lightbox" at bounding box center [425, 202] width 851 height 404
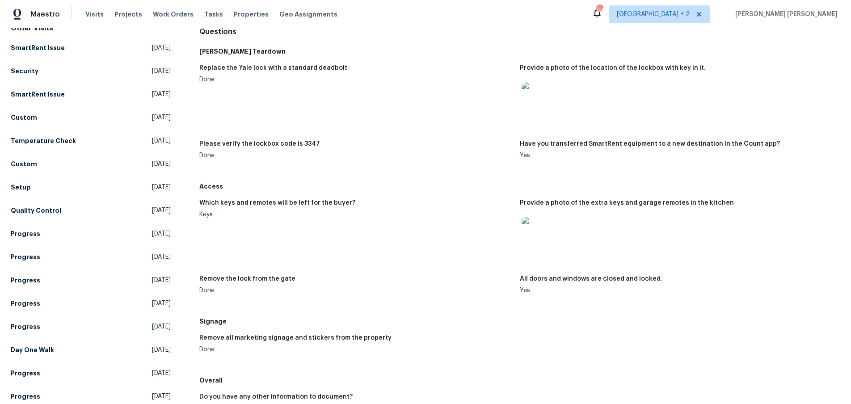
drag, startPoint x: 692, startPoint y: 282, endPoint x: 689, endPoint y: 277, distance: 6.4
click at [691, 280] on div "Lightbox" at bounding box center [425, 202] width 851 height 404
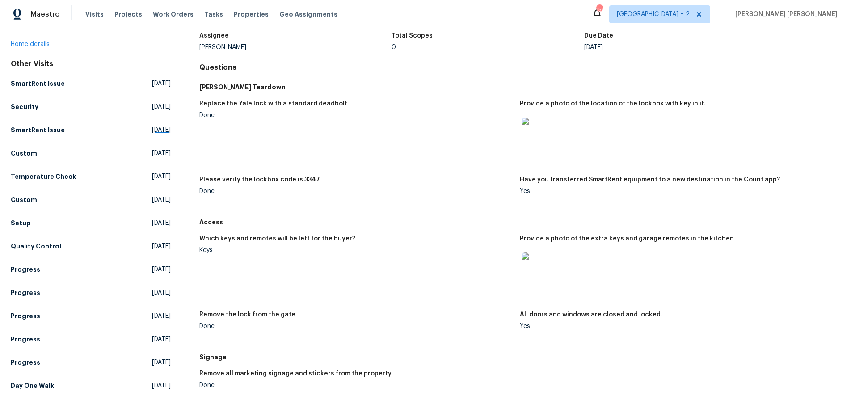
scroll to position [0, 0]
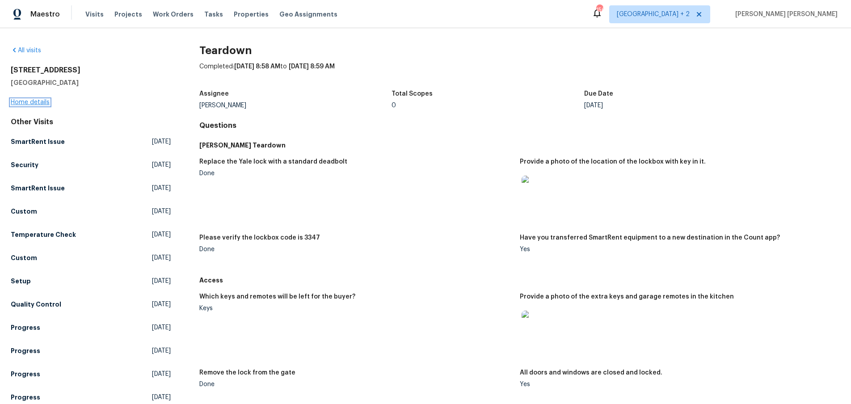
click at [38, 101] on link "Home details" at bounding box center [30, 102] width 39 height 6
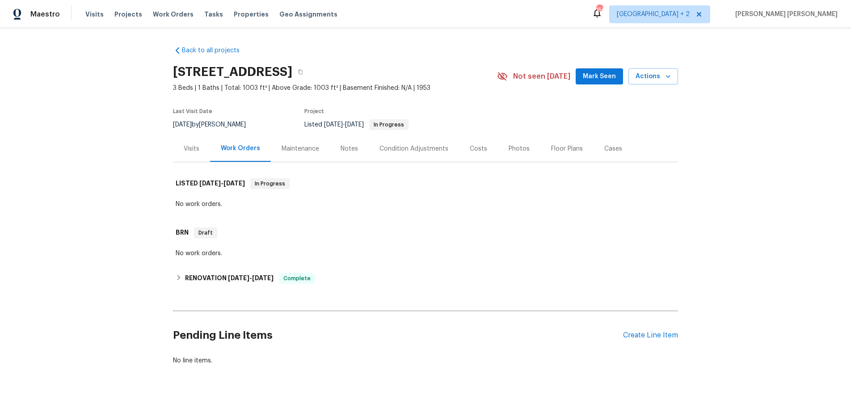
click at [188, 151] on div "Visits" at bounding box center [192, 148] width 16 height 9
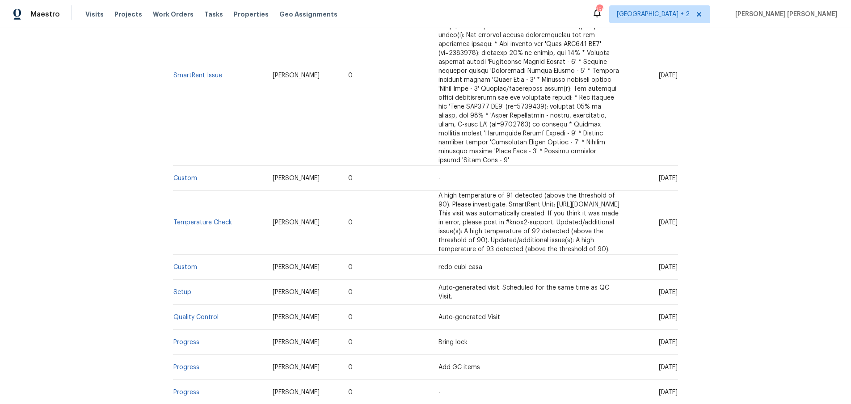
scroll to position [551, 0]
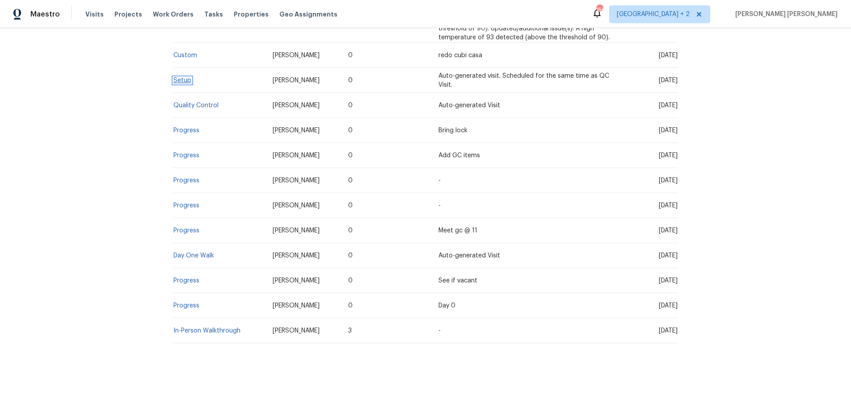
click at [180, 80] on link "Setup" at bounding box center [182, 80] width 18 height 6
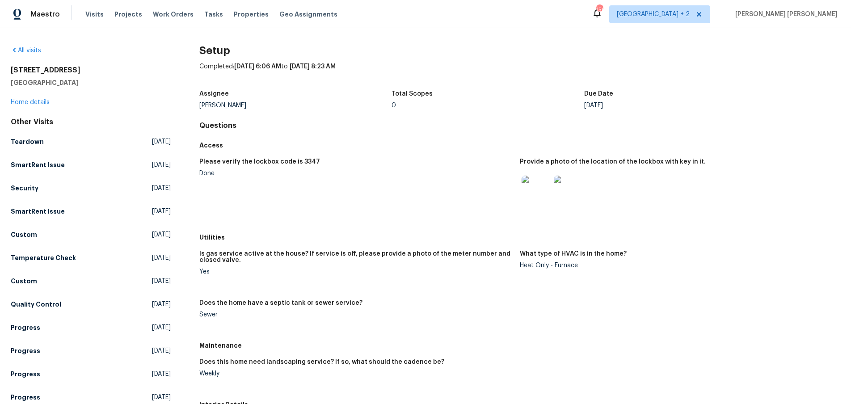
click at [563, 197] on img at bounding box center [567, 190] width 29 height 29
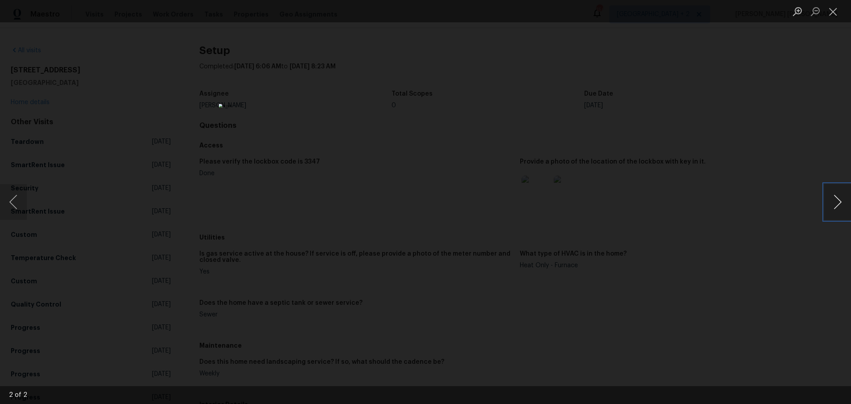
click at [834, 206] on button "Next image" at bounding box center [837, 202] width 27 height 36
click at [729, 286] on div "Lightbox" at bounding box center [425, 202] width 851 height 404
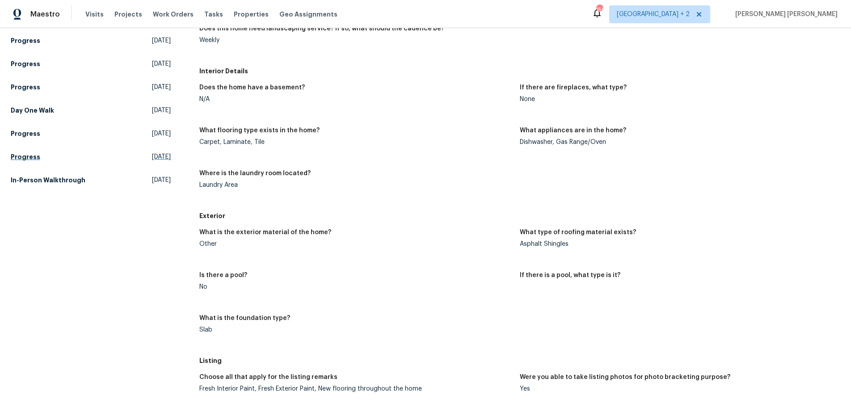
scroll to position [317, 0]
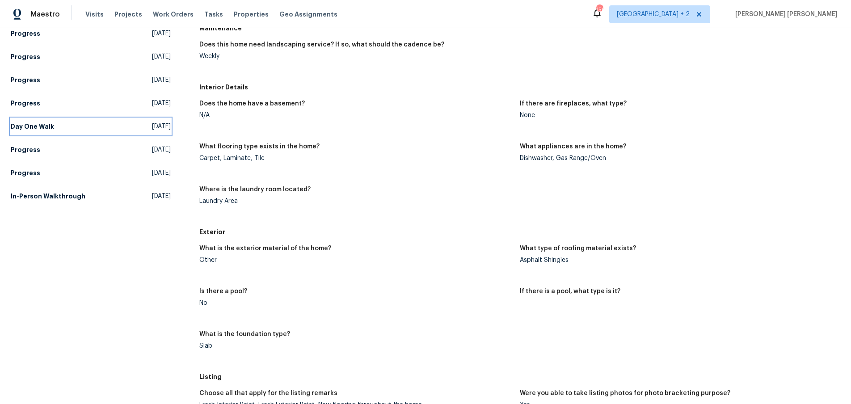
click at [39, 129] on h5 "Day One Walk" at bounding box center [32, 126] width 43 height 9
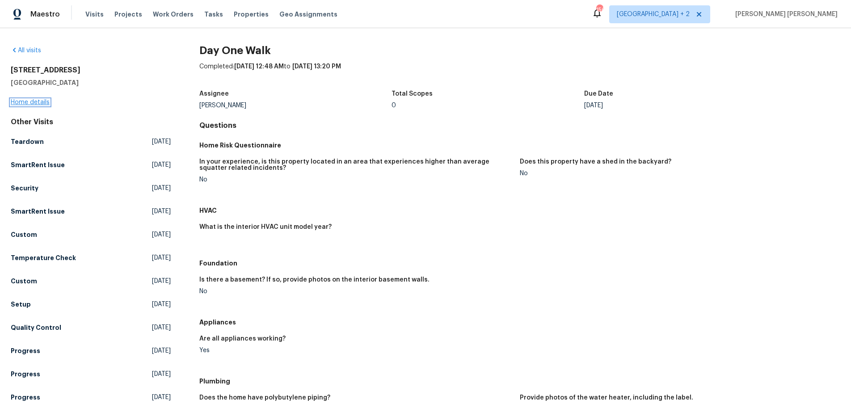
click at [30, 103] on link "Home details" at bounding box center [30, 102] width 39 height 6
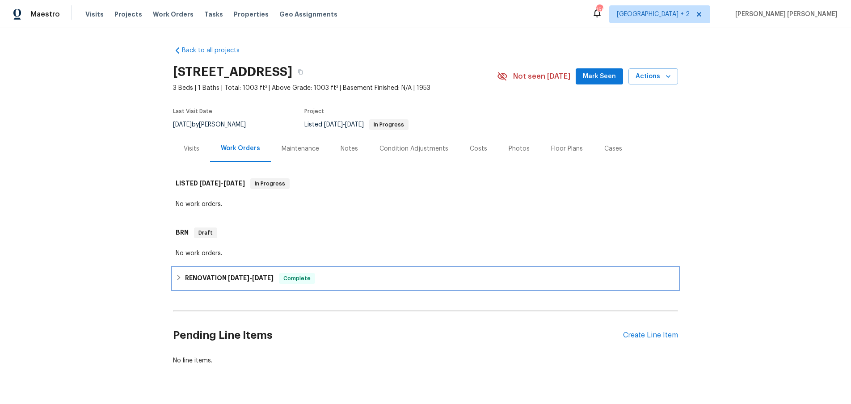
click at [181, 276] on icon at bounding box center [179, 277] width 6 height 6
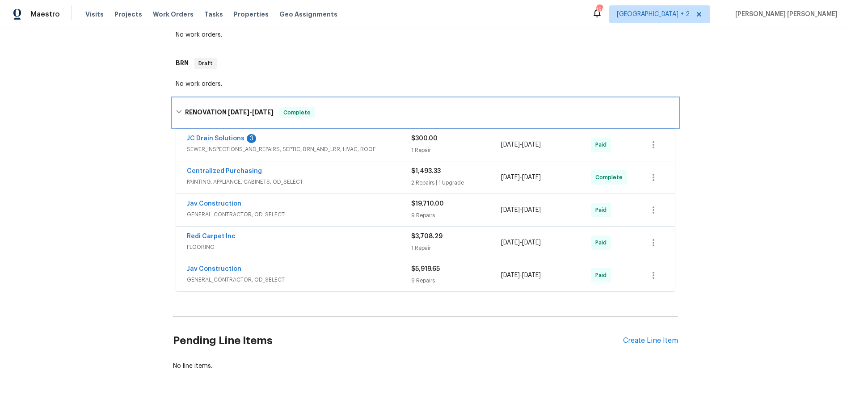
scroll to position [197, 0]
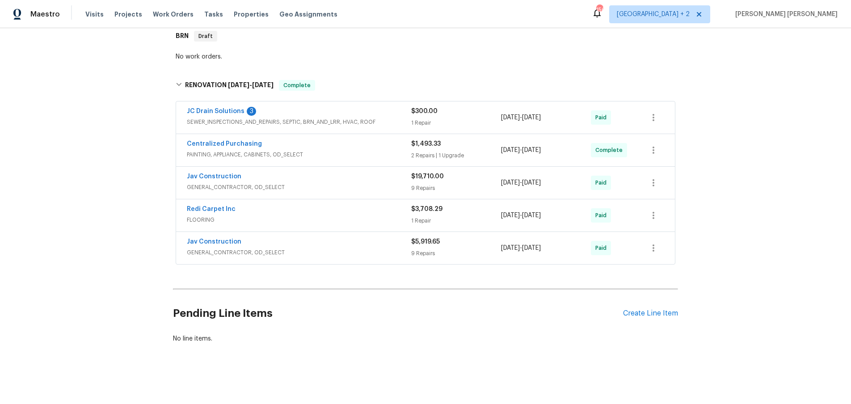
click at [377, 181] on div "Jav Construction" at bounding box center [299, 177] width 224 height 11
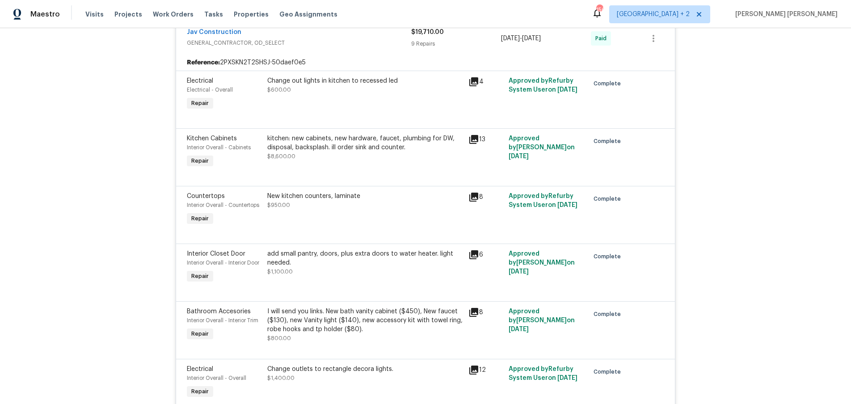
scroll to position [238, 0]
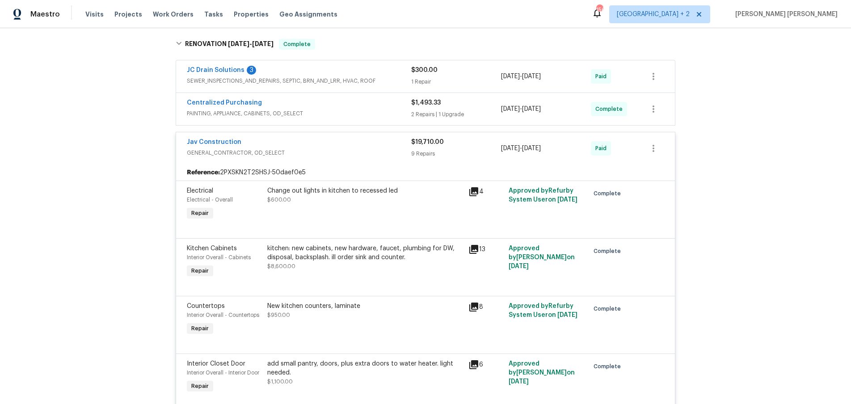
click at [358, 74] on div "JC Drain Solutions 3" at bounding box center [299, 71] width 224 height 11
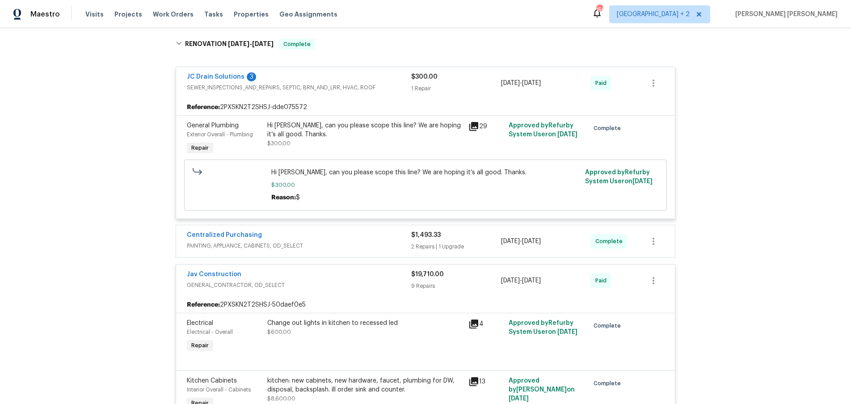
click at [358, 74] on div "JC Drain Solutions 3" at bounding box center [299, 77] width 224 height 11
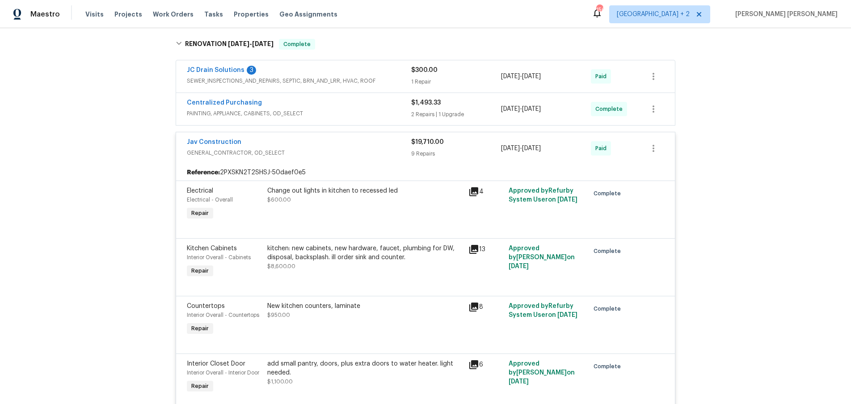
click at [378, 139] on div "Jav Construction" at bounding box center [299, 143] width 224 height 11
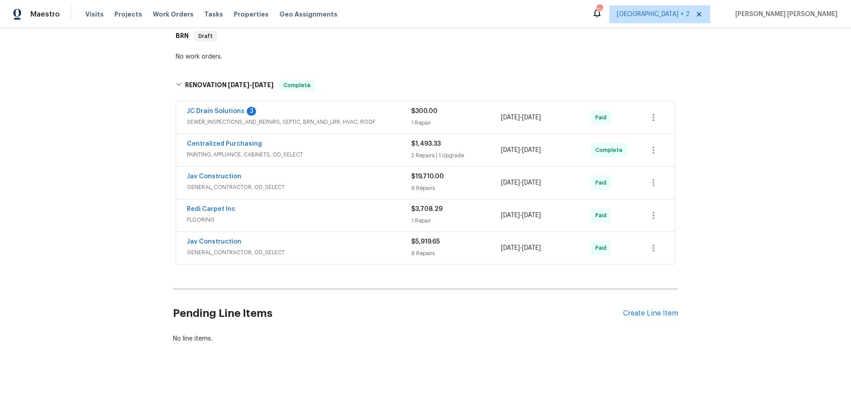
scroll to position [197, 0]
click at [410, 248] on span "GENERAL_CONTRACTOR, OD_SELECT" at bounding box center [299, 252] width 224 height 9
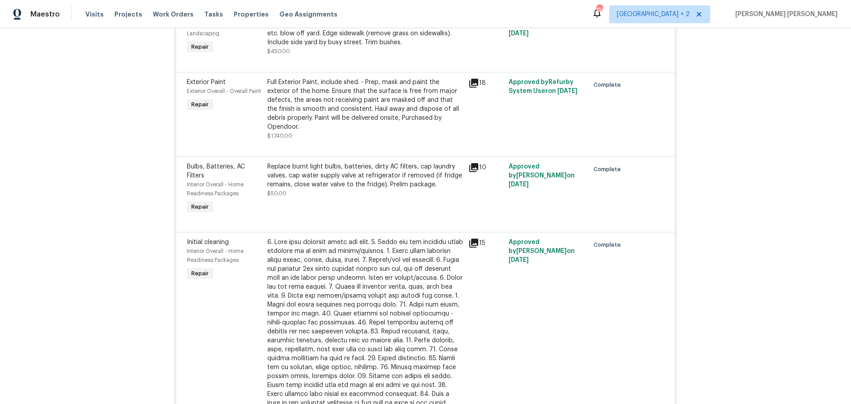
scroll to position [558, 0]
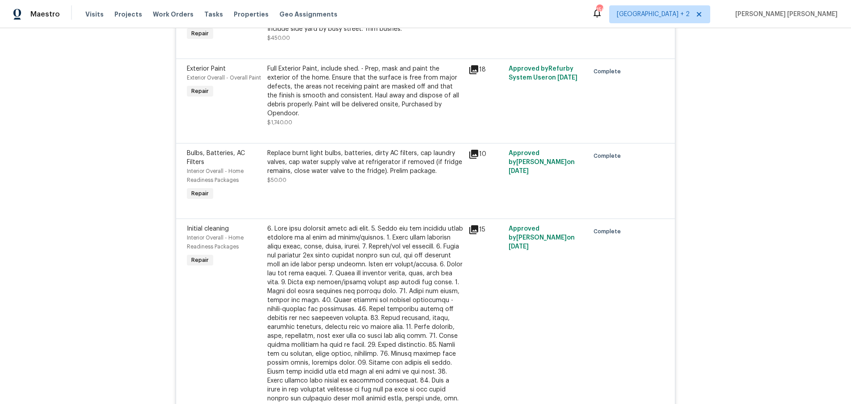
drag, startPoint x: 474, startPoint y: 222, endPoint x: 481, endPoint y: 218, distance: 7.4
click at [474, 224] on icon at bounding box center [473, 229] width 11 height 11
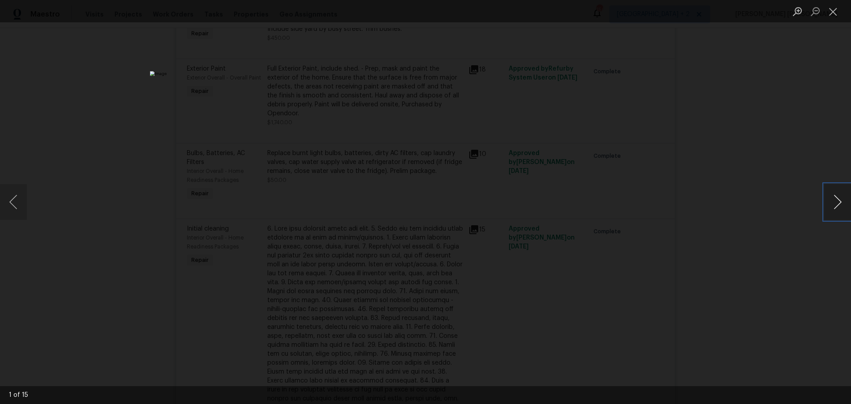
click at [836, 205] on button "Next image" at bounding box center [837, 202] width 27 height 36
click at [834, 205] on button "Next image" at bounding box center [837, 202] width 27 height 36
click at [17, 197] on button "Previous image" at bounding box center [13, 202] width 27 height 36
click at [801, 12] on button "Zoom in" at bounding box center [797, 12] width 18 height 16
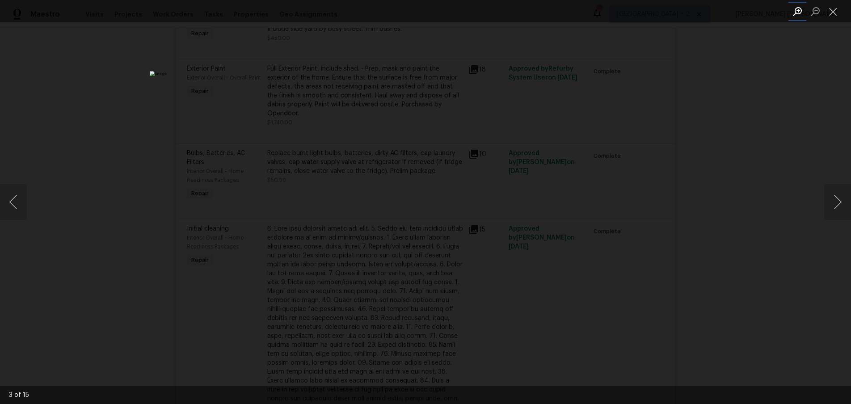
click at [801, 12] on button "Zoom in" at bounding box center [797, 12] width 18 height 16
click at [815, 12] on button "Zoom out" at bounding box center [815, 12] width 18 height 16
